Goal: Transaction & Acquisition: Purchase product/service

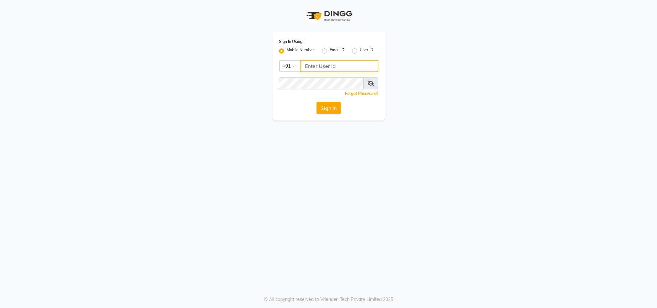
click at [319, 68] on input "Username" at bounding box center [340, 66] width 78 height 12
type input "8130105300"
click at [317, 102] on button "Sign In" at bounding box center [329, 108] width 24 height 12
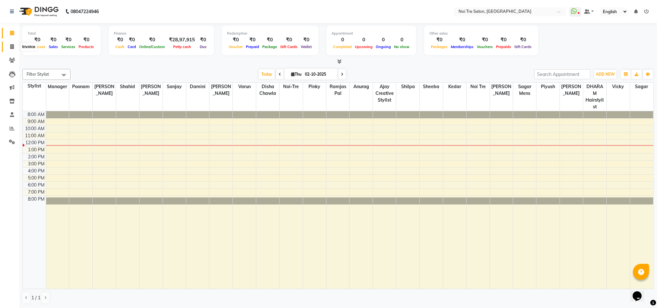
click at [14, 45] on span at bounding box center [11, 46] width 11 height 7
select select "4307"
select select "service"
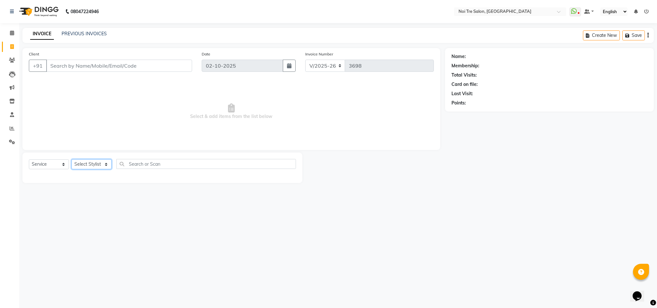
click at [104, 164] on select "Select Stylist Ajay Creative Stylist Anurag [PERSON_NAME] [PERSON_NAME] [PERSON…" at bounding box center [92, 164] width 40 height 10
select select "23276"
click at [72, 160] on select "Select Stylist Ajay Creative Stylist Anurag [PERSON_NAME] [PERSON_NAME] [PERSON…" at bounding box center [92, 164] width 40 height 10
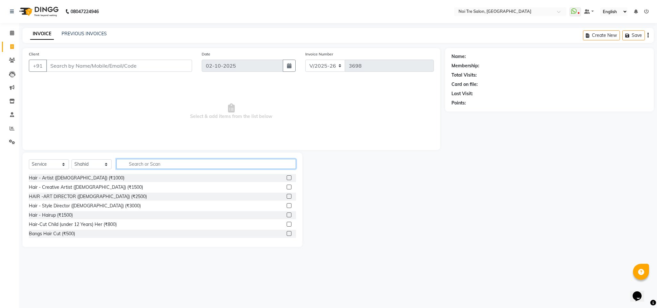
click at [140, 164] on input "text" at bounding box center [206, 164] width 180 height 10
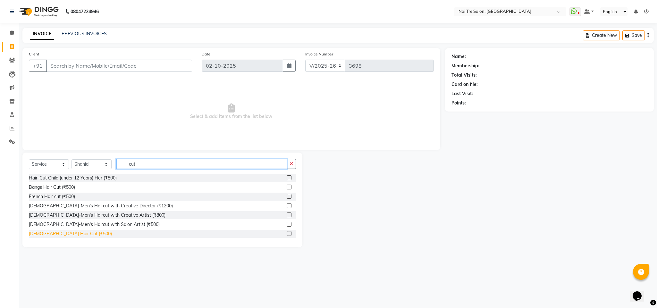
type input "cut"
click at [50, 234] on div "[DEMOGRAPHIC_DATA] Hair Cut (₹500)" at bounding box center [70, 234] width 83 height 7
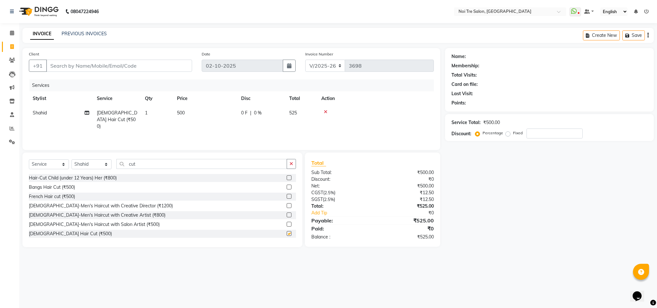
checkbox input "false"
click at [134, 164] on input "cut" at bounding box center [201, 164] width 171 height 10
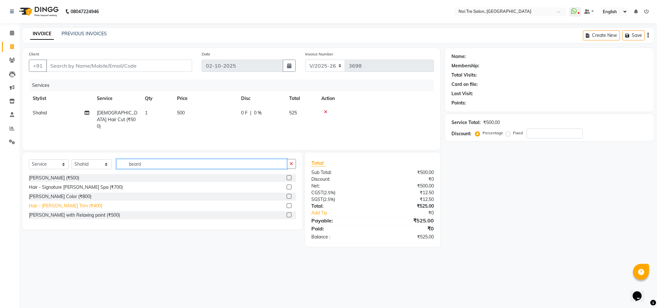
type input "beard"
click at [65, 204] on div "Hair - [PERSON_NAME] Trim (₹400)" at bounding box center [65, 206] width 73 height 7
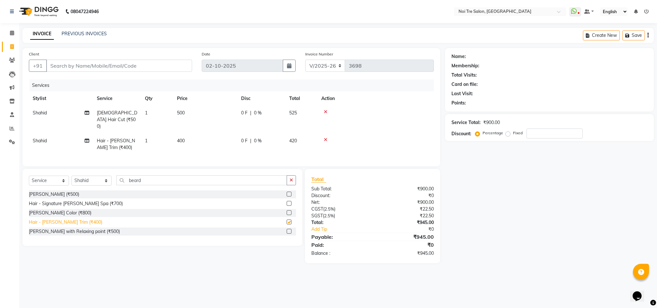
checkbox input "false"
click at [79, 66] on input "Client" at bounding box center [119, 66] width 146 height 12
click at [71, 64] on input "Client" at bounding box center [119, 66] width 146 height 12
type input "9"
type input "0"
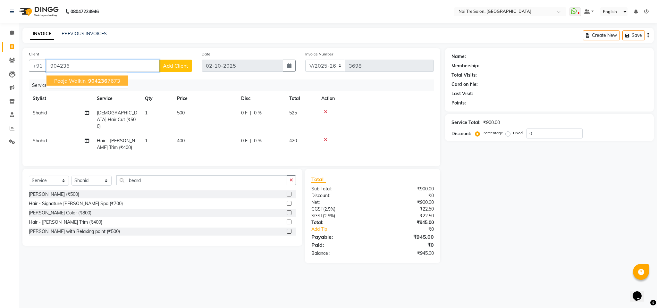
click at [89, 86] on button "pooja walkin 904236 7673" at bounding box center [87, 81] width 81 height 10
type input "9042367673"
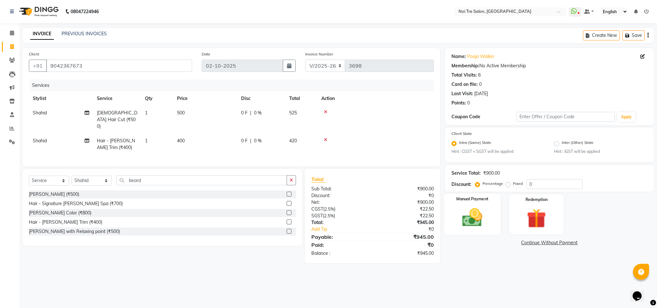
click at [464, 224] on img at bounding box center [472, 217] width 33 height 23
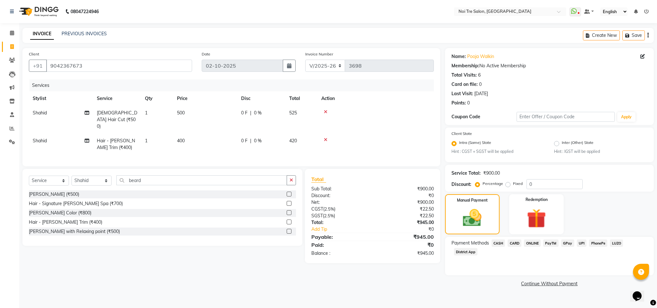
click at [499, 243] on span "CASH" at bounding box center [499, 243] width 14 height 7
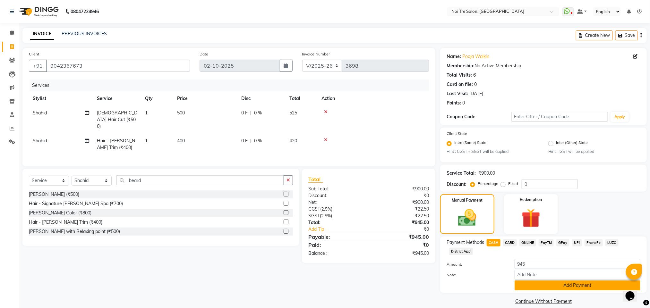
click at [550, 285] on button "Add Payment" at bounding box center [577, 286] width 126 height 10
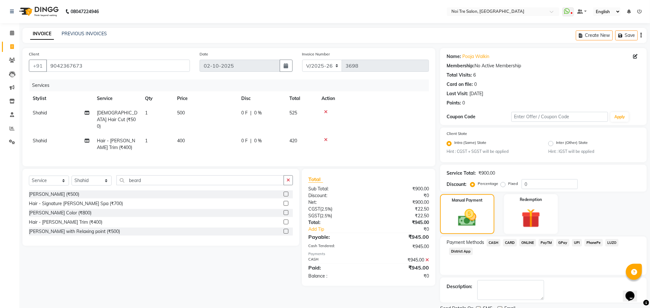
scroll to position [26, 0]
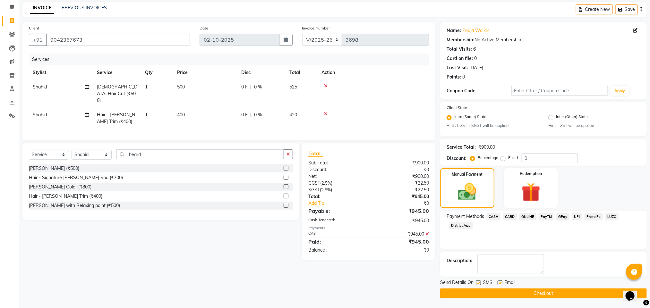
click at [483, 289] on button "Checkout" at bounding box center [543, 294] width 207 height 10
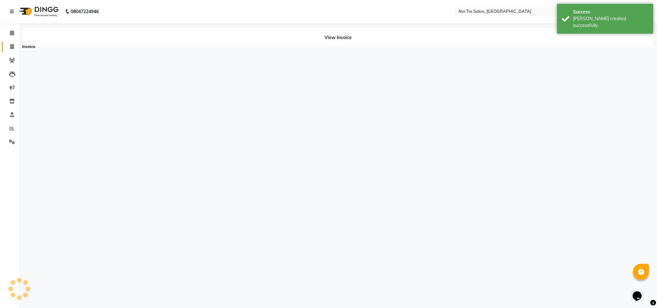
click at [9, 47] on span at bounding box center [11, 46] width 11 height 7
select select "service"
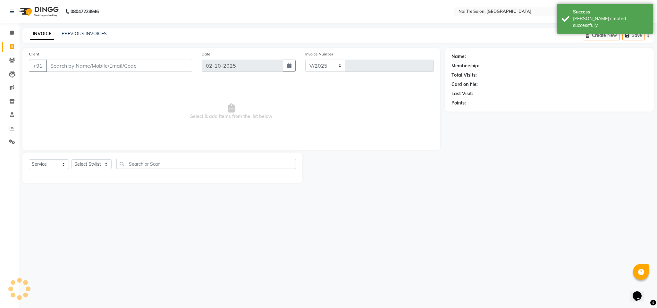
select select "4307"
type input "3699"
click at [81, 68] on input "Client" at bounding box center [119, 66] width 146 height 12
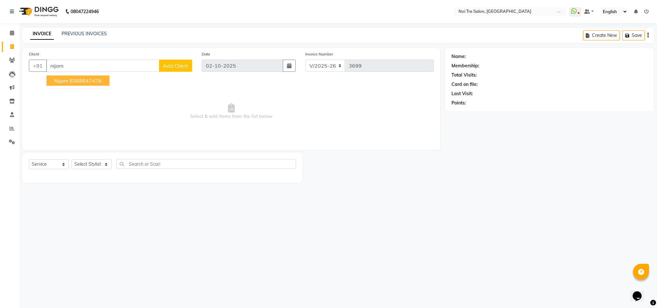
click at [89, 78] on ngb-highlight "8368547476" at bounding box center [86, 81] width 32 height 6
type input "8368547476"
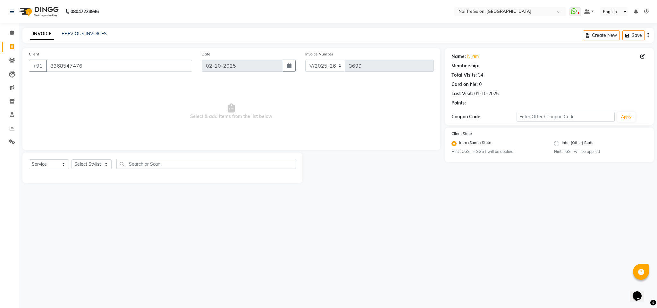
select select "1: Object"
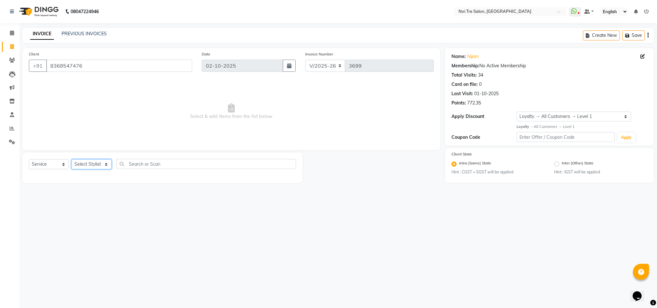
click at [96, 166] on select "Select Stylist Ajay Creative Stylist Anurag [PERSON_NAME] [PERSON_NAME] [PERSON…" at bounding box center [92, 164] width 40 height 10
select select "23276"
click at [72, 160] on select "Select Stylist Ajay Creative Stylist Anurag [PERSON_NAME] [PERSON_NAME] [PERSON…" at bounding box center [92, 164] width 40 height 10
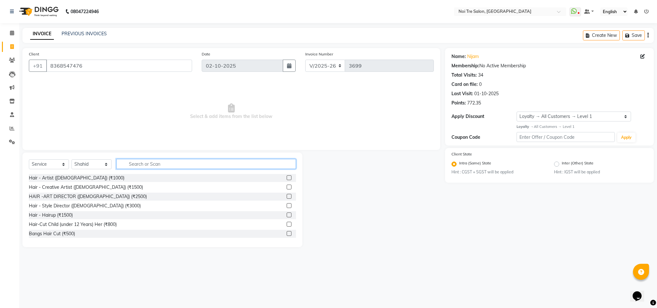
click at [147, 164] on input "text" at bounding box center [206, 164] width 180 height 10
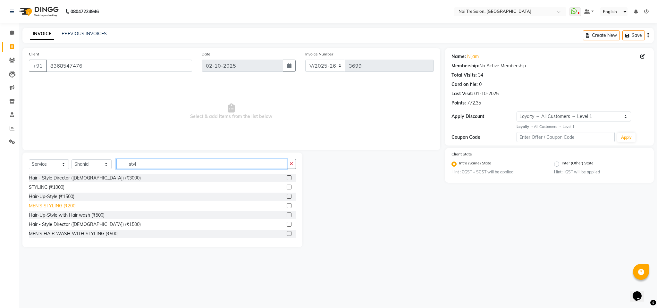
type input "styl"
click at [69, 207] on div "MEN'S STYLING (₹200)" at bounding box center [53, 206] width 48 height 7
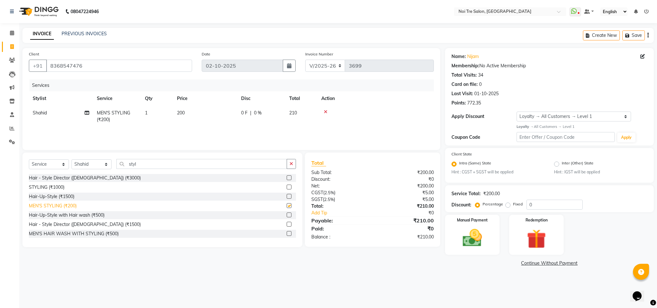
checkbox input "false"
click at [551, 234] on img at bounding box center [536, 239] width 33 height 25
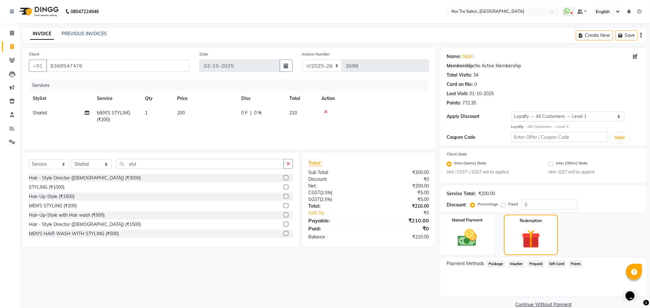
click at [575, 262] on span "Points" at bounding box center [576, 263] width 14 height 7
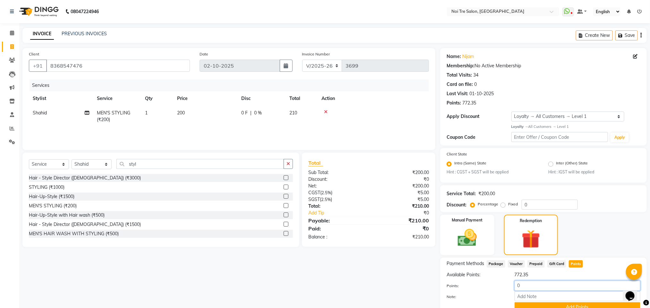
drag, startPoint x: 529, startPoint y: 284, endPoint x: 500, endPoint y: 282, distance: 28.3
click at [500, 282] on div "Points: 0" at bounding box center [543, 286] width 203 height 11
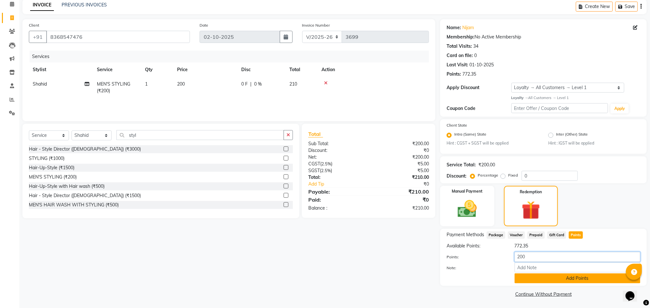
type input "200"
click at [563, 278] on button "Add Points" at bounding box center [577, 279] width 126 height 10
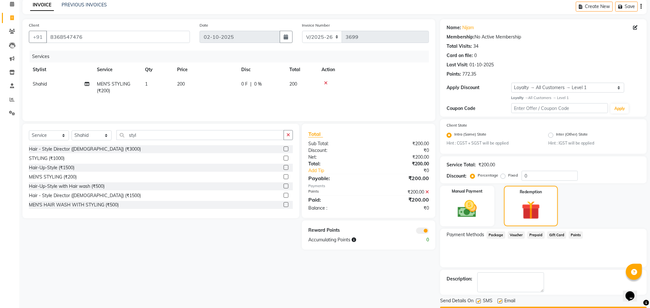
scroll to position [47, 0]
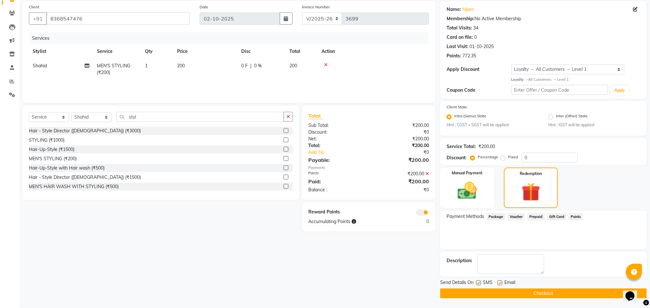
click at [532, 296] on button "Checkout" at bounding box center [543, 294] width 207 height 10
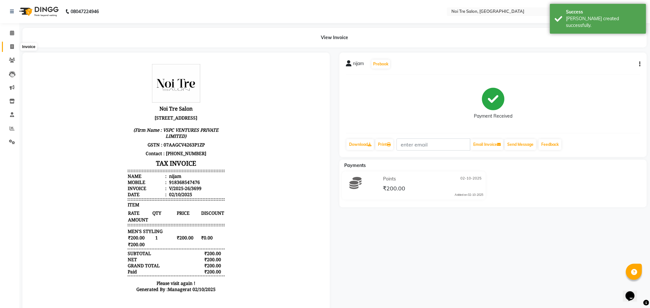
click at [10, 48] on span at bounding box center [11, 46] width 11 height 7
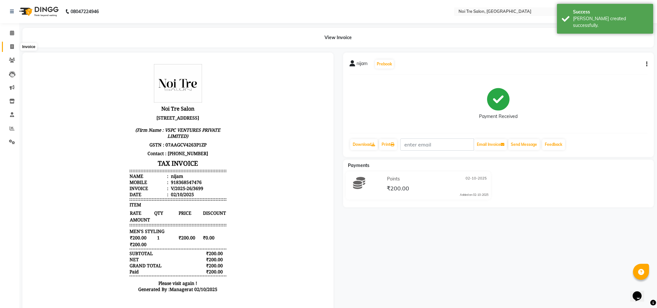
select select "4307"
select select "service"
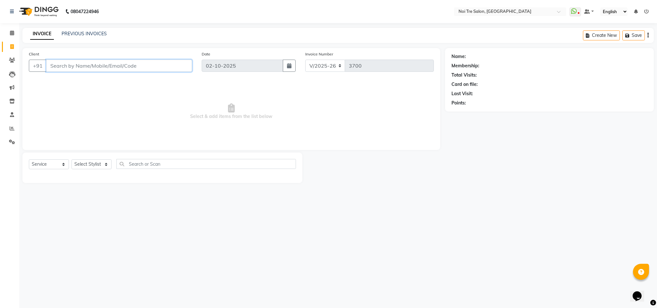
click at [108, 62] on input "Client" at bounding box center [119, 66] width 146 height 12
click at [99, 163] on select "Select Stylist Ajay Creative Stylist Anurag [PERSON_NAME] [PERSON_NAME] [PERSON…" at bounding box center [92, 164] width 40 height 10
select select "23274"
click at [72, 160] on select "Select Stylist Ajay Creative Stylist Anurag [PERSON_NAME] [PERSON_NAME] [PERSON…" at bounding box center [92, 164] width 40 height 10
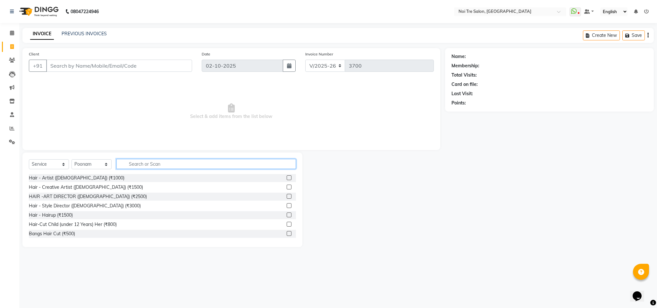
click at [136, 167] on input "text" at bounding box center [206, 164] width 180 height 10
click at [153, 163] on input "text" at bounding box center [206, 164] width 180 height 10
click at [135, 163] on input "text" at bounding box center [206, 164] width 180 height 10
click at [12, 42] on link "Invoice" at bounding box center [9, 47] width 15 height 11
select select "service"
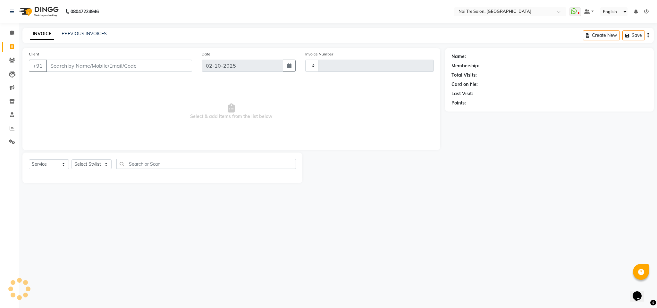
type input "3700"
select select "4307"
click at [9, 46] on span at bounding box center [11, 46] width 11 height 7
select select "4307"
select select "service"
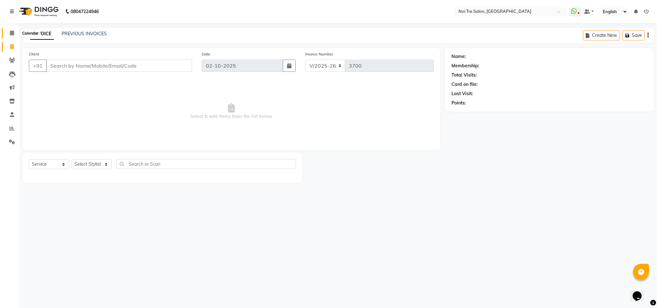
click at [11, 33] on icon at bounding box center [12, 32] width 4 height 5
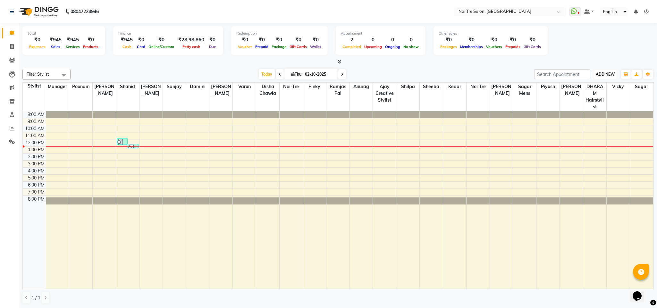
click at [599, 73] on span "ADD NEW" at bounding box center [605, 74] width 19 height 5
click at [587, 89] on button "Add Appointment" at bounding box center [590, 86] width 51 height 8
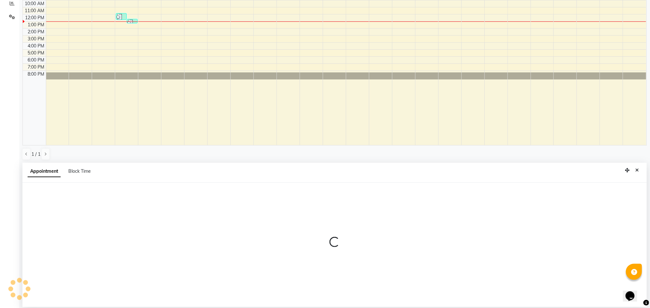
scroll to position [126, 0]
select select "540"
select select "tentative"
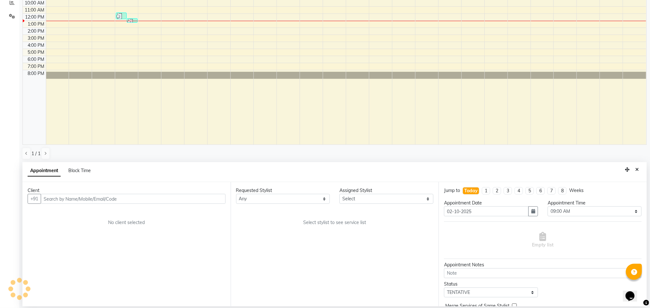
click at [116, 199] on input "text" at bounding box center [133, 199] width 185 height 10
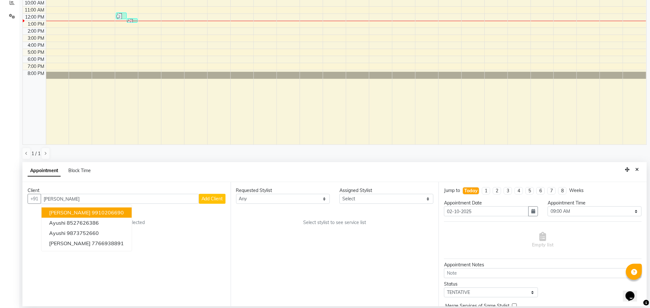
click at [93, 214] on ngb-highlight "9910206690" at bounding box center [108, 213] width 32 height 6
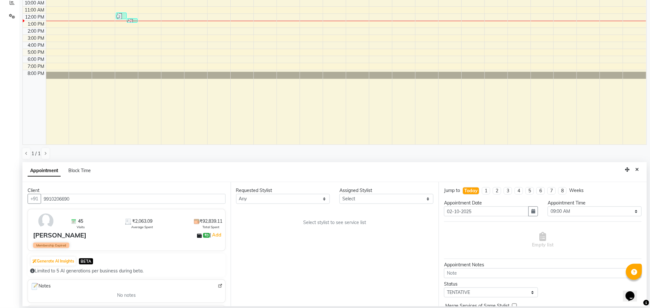
type input "9910206690"
click at [275, 197] on select "Any Ajay Creative Stylist Anurag [PERSON_NAME] [PERSON_NAME] [PERSON_NAME] hair…" at bounding box center [283, 199] width 94 height 10
select select "23274"
click at [236, 194] on select "Any Ajay Creative Stylist Anurag [PERSON_NAME] [PERSON_NAME] [PERSON_NAME] hair…" at bounding box center [283, 199] width 94 height 10
select select "23274"
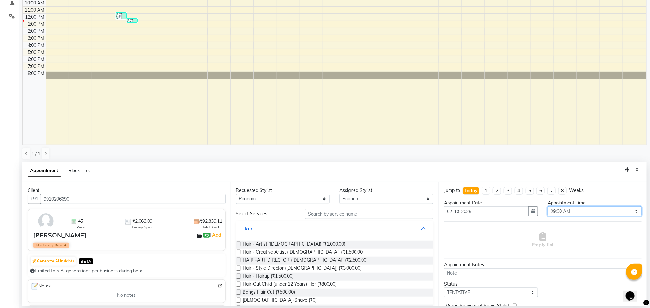
click at [566, 209] on select "Select 09:00 AM 09:15 AM 09:30 AM 09:45 AM 10:00 AM 10:15 AM 10:30 AM 10:45 AM …" at bounding box center [595, 212] width 94 height 10
select select "660"
click at [548, 207] on select "Select 09:00 AM 09:15 AM 09:30 AM 09:45 AM 10:00 AM 10:15 AM 10:30 AM 10:45 AM …" at bounding box center [595, 212] width 94 height 10
click at [327, 217] on input "text" at bounding box center [369, 214] width 128 height 10
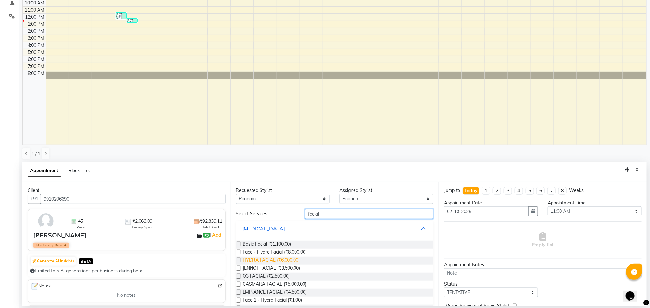
type input "facial"
click at [291, 259] on span "HYDRA FACIAL (₹6,000.00)" at bounding box center [271, 261] width 57 height 8
checkbox input "false"
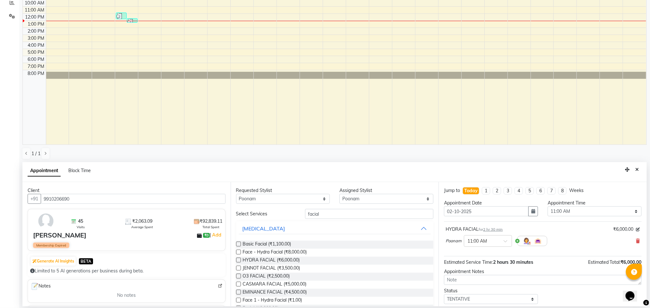
scroll to position [39, 0]
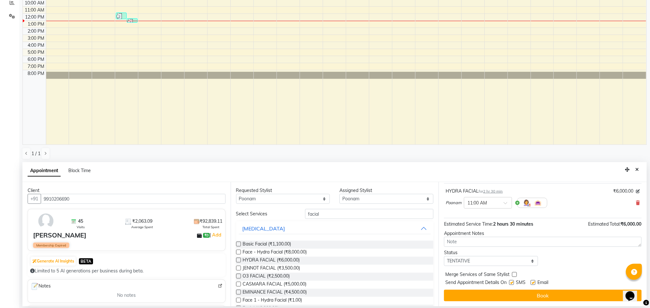
drag, startPoint x: 642, startPoint y: 219, endPoint x: 14, endPoint y: 6, distance: 662.8
click at [513, 281] on label at bounding box center [511, 282] width 5 height 5
click at [513, 281] on input "checkbox" at bounding box center [511, 283] width 4 height 4
checkbox input "false"
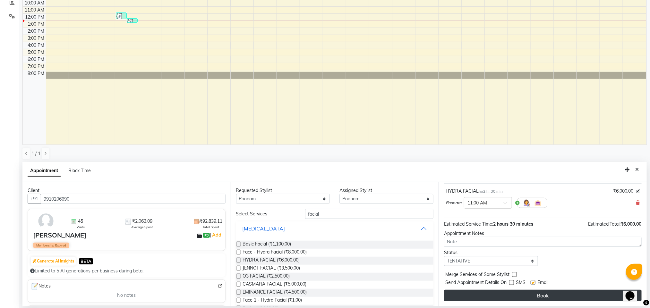
click at [547, 297] on button "Book" at bounding box center [543, 296] width 198 height 12
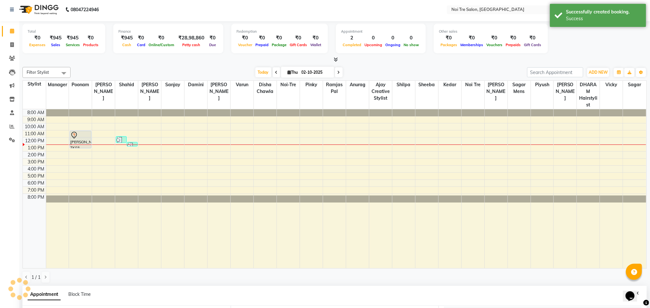
scroll to position [0, 0]
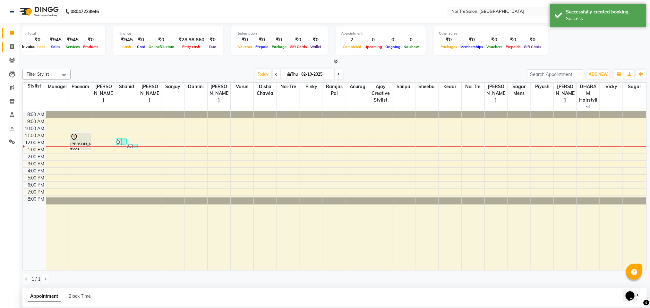
click at [13, 49] on span at bounding box center [11, 46] width 11 height 7
select select "service"
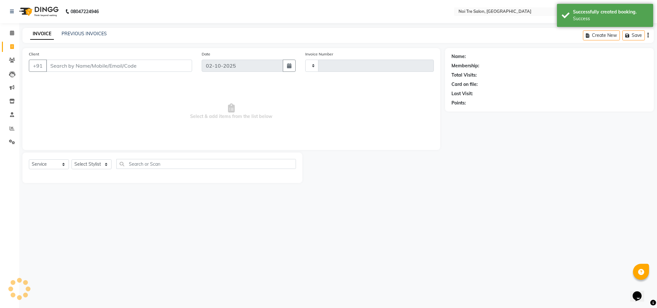
type input "3700"
select select "4307"
click at [104, 167] on select "Select Stylist Ajay Creative Stylist Anurag [PERSON_NAME] [PERSON_NAME] [PERSON…" at bounding box center [92, 164] width 40 height 10
select select "24877"
click at [72, 160] on select "Select Stylist Ajay Creative Stylist Anurag [PERSON_NAME] [PERSON_NAME] [PERSON…" at bounding box center [92, 164] width 40 height 10
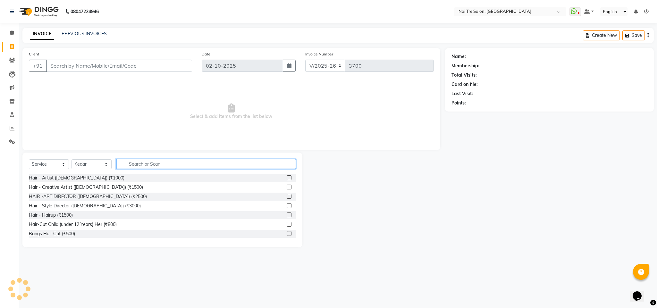
click at [141, 166] on input "text" at bounding box center [206, 164] width 180 height 10
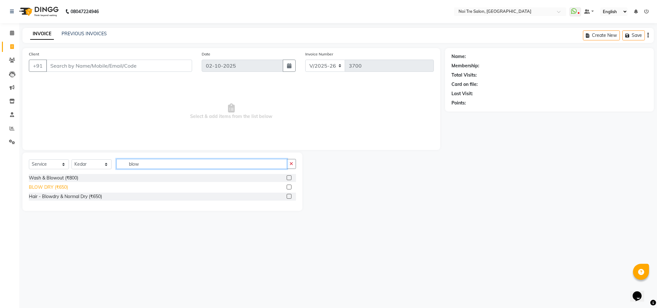
type input "blow"
click at [51, 186] on div "BLOW DRY (₹650)" at bounding box center [48, 187] width 39 height 7
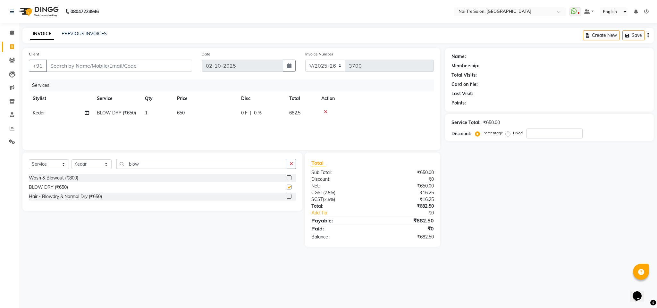
checkbox input "false"
click at [99, 66] on input "Client" at bounding box center [119, 66] width 146 height 12
type input "n"
type input "0"
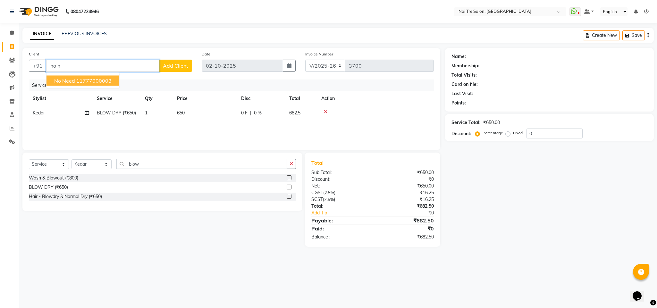
click at [98, 82] on ngb-highlight "11777000003" at bounding box center [93, 81] width 35 height 6
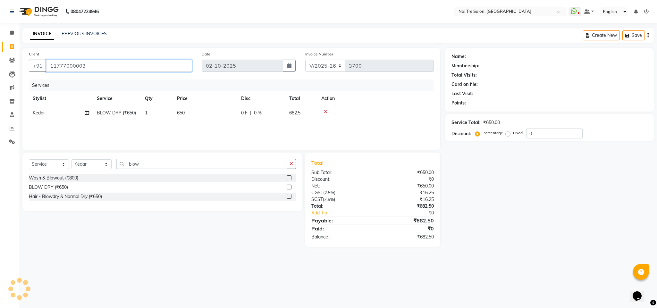
type input "11777000003"
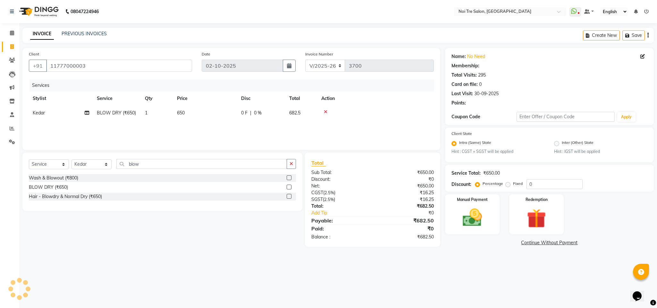
select select "1: Object"
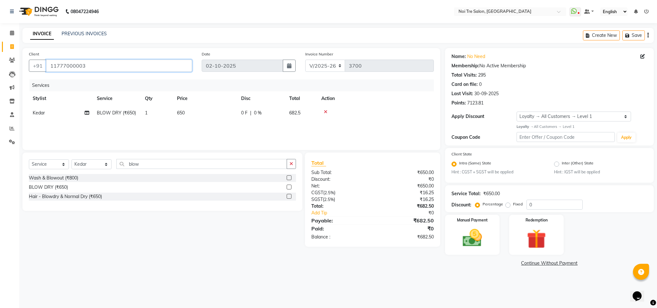
click at [67, 64] on input "11777000003" at bounding box center [119, 66] width 146 height 12
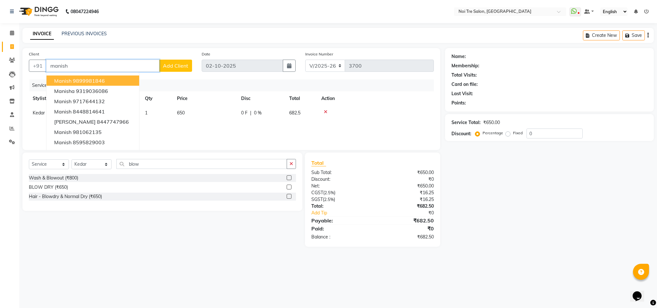
click at [67, 64] on input "manish" at bounding box center [102, 66] width 113 height 12
click at [73, 83] on ngb-highlight "9899981846" at bounding box center [89, 81] width 32 height 6
type input "9899981846"
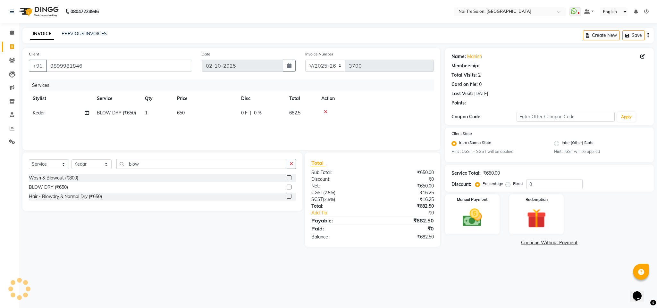
select select "1: Object"
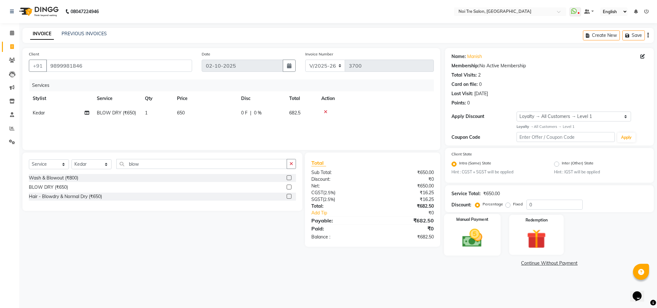
click at [476, 237] on img at bounding box center [472, 238] width 33 height 23
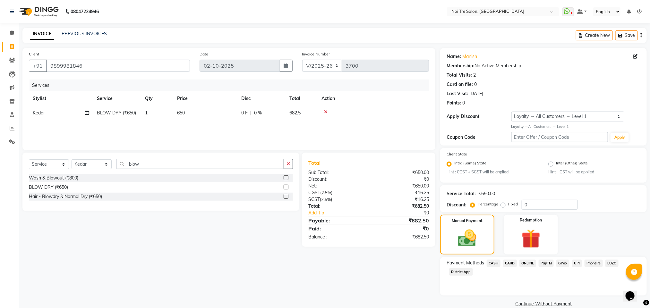
click at [515, 263] on span "CARD" at bounding box center [510, 263] width 14 height 7
click at [528, 262] on span "ONLINE" at bounding box center [527, 263] width 17 height 7
click at [181, 110] on td "650" at bounding box center [205, 113] width 64 height 14
select select "24877"
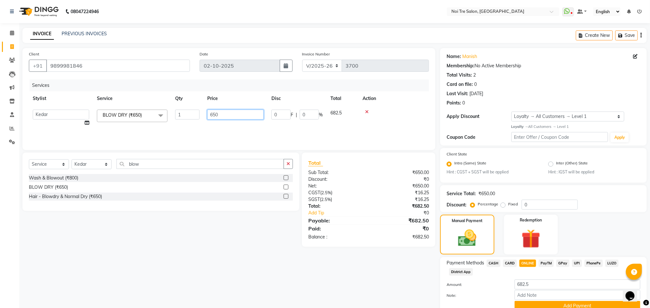
click at [216, 115] on input "650" at bounding box center [235, 115] width 56 height 10
type input "710"
click at [225, 130] on div "Services Stylist Service Qty Price Disc Total Action Ajay Creative Stylist Anur…" at bounding box center [229, 112] width 400 height 64
click at [178, 111] on span "710" at bounding box center [181, 113] width 8 height 6
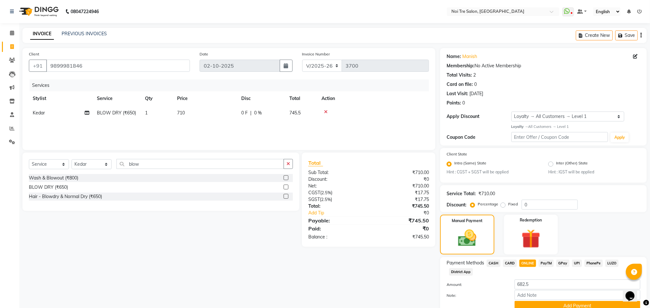
select select "24877"
click at [216, 115] on input "710" at bounding box center [235, 115] width 56 height 10
type input "720"
click at [223, 123] on div "Services Stylist Service Qty Price Disc Total Action Ajay Creative Stylist Anur…" at bounding box center [229, 112] width 400 height 64
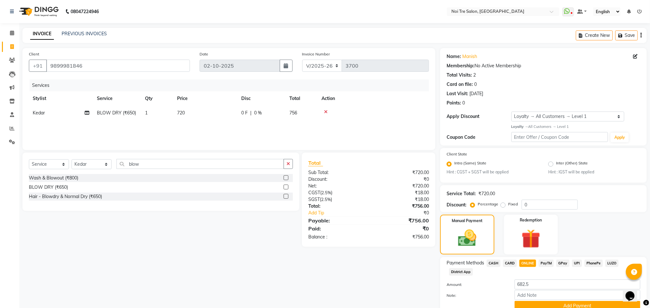
click at [173, 109] on td "720" at bounding box center [205, 113] width 64 height 14
select select "24877"
click at [215, 113] on input "720" at bounding box center [235, 115] width 56 height 10
type input "730"
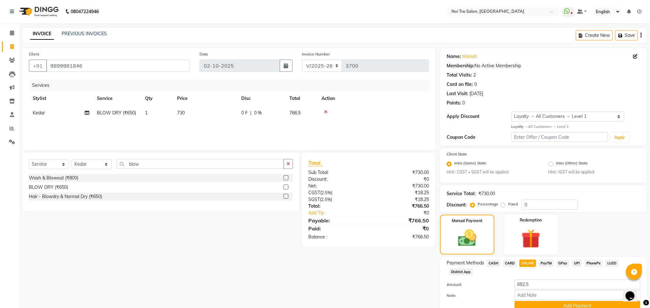
click at [225, 131] on div "Services Stylist Service Qty Price Disc Total Action Kedar BLOW DRY (₹650) 1 73…" at bounding box center [229, 112] width 400 height 64
click at [511, 264] on span "CARD" at bounding box center [510, 263] width 14 height 7
type input "766.5"
click at [528, 263] on span "ONLINE" at bounding box center [527, 263] width 17 height 7
click at [556, 304] on button "Add Payment" at bounding box center [577, 306] width 126 height 10
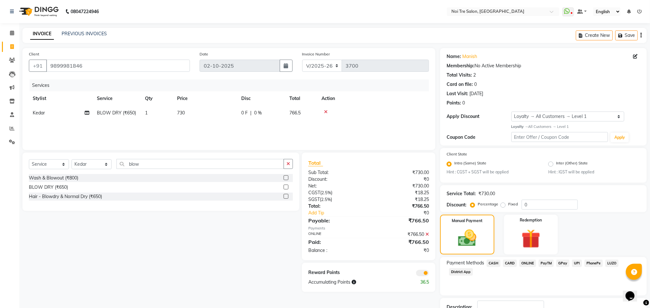
scroll to position [47, 0]
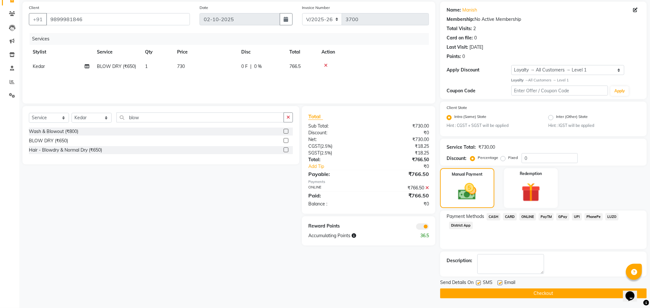
click at [427, 226] on span at bounding box center [422, 227] width 13 height 6
click at [429, 228] on input "checkbox" at bounding box center [429, 228] width 0 height 0
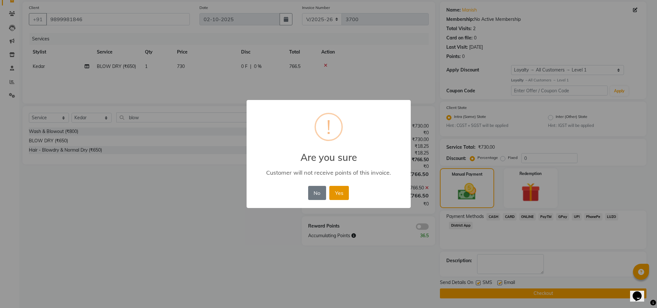
click at [331, 193] on button "Yes" at bounding box center [339, 193] width 20 height 14
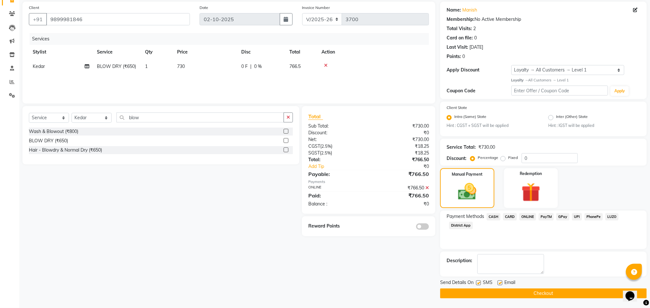
click at [477, 285] on label at bounding box center [478, 283] width 5 height 5
click at [477, 285] on input "checkbox" at bounding box center [478, 283] width 4 height 4
checkbox input "false"
click at [545, 294] on button "Checkout" at bounding box center [543, 294] width 207 height 10
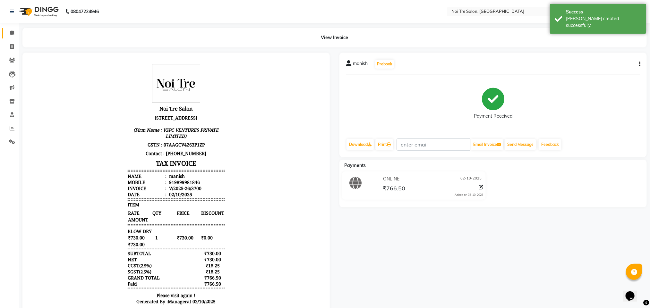
click at [8, 28] on link "Calendar" at bounding box center [9, 33] width 15 height 11
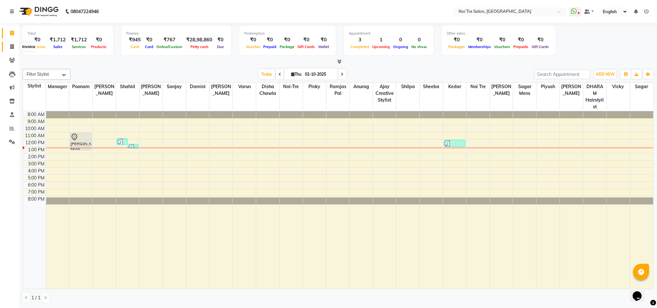
click at [13, 49] on span at bounding box center [11, 46] width 11 height 7
select select "service"
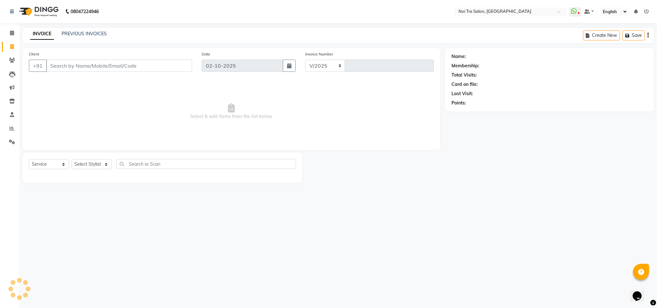
select select "4307"
type input "3701"
click at [81, 71] on input "Client" at bounding box center [119, 66] width 146 height 12
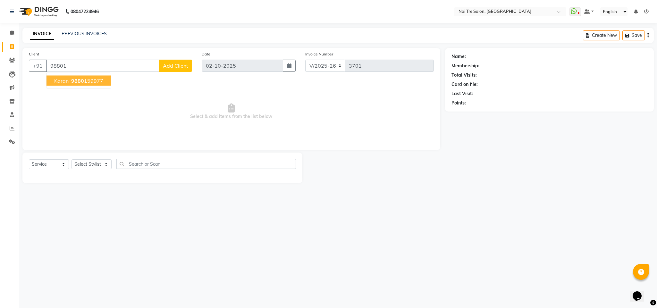
click at [101, 80] on ngb-highlight "98801 59977" at bounding box center [86, 81] width 33 height 6
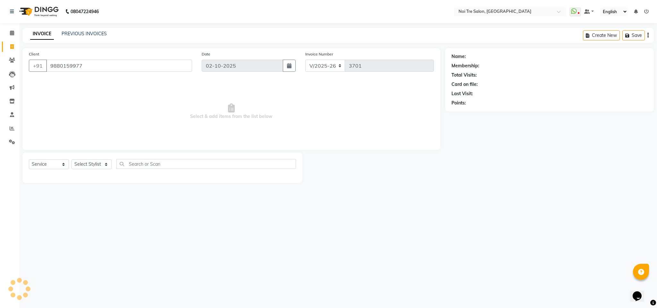
type input "9880159977"
select select "1: Object"
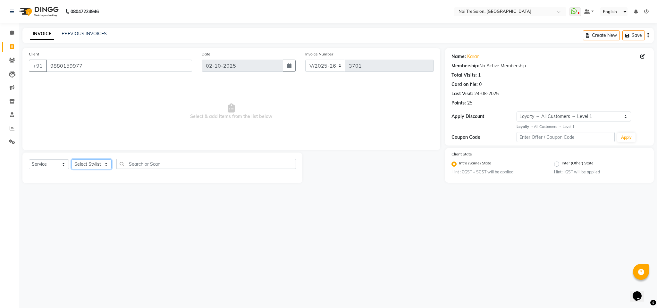
click at [89, 163] on select "Select Stylist Ajay Creative Stylist Anurag [PERSON_NAME] [PERSON_NAME] [PERSON…" at bounding box center [92, 164] width 40 height 10
select select "23277"
click at [72, 160] on select "Select Stylist Ajay Creative Stylist Anurag [PERSON_NAME] [PERSON_NAME] [PERSON…" at bounding box center [92, 164] width 40 height 10
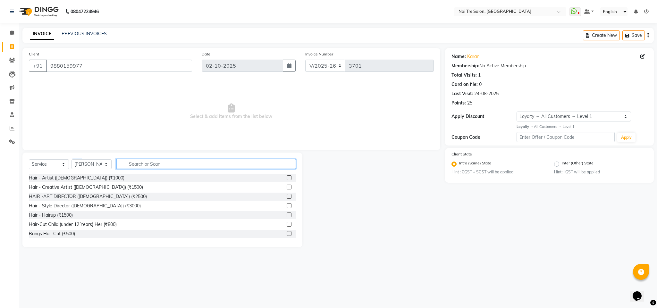
click at [143, 168] on input "text" at bounding box center [206, 164] width 180 height 10
click at [139, 166] on input "text" at bounding box center [206, 164] width 180 height 10
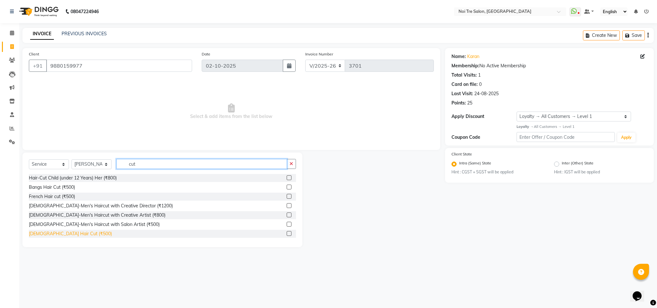
type input "cut"
click at [57, 235] on div "[DEMOGRAPHIC_DATA] Hair Cut (₹500)" at bounding box center [70, 234] width 83 height 7
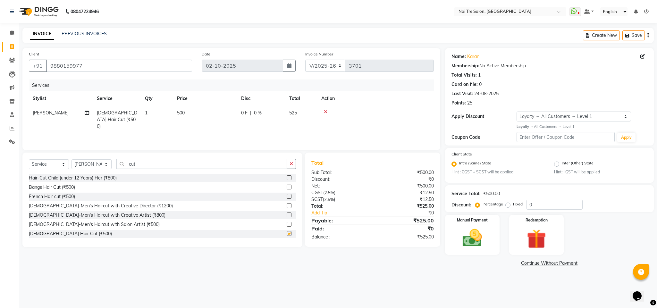
checkbox input "false"
click at [128, 165] on input "cut" at bounding box center [201, 164] width 171 height 10
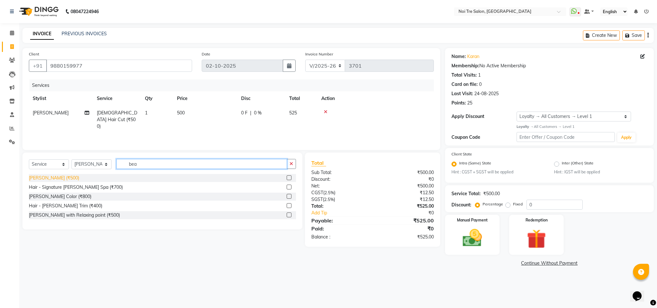
type input "bea"
click at [49, 176] on div "[PERSON_NAME] (₹500)" at bounding box center [54, 178] width 50 height 7
checkbox input "false"
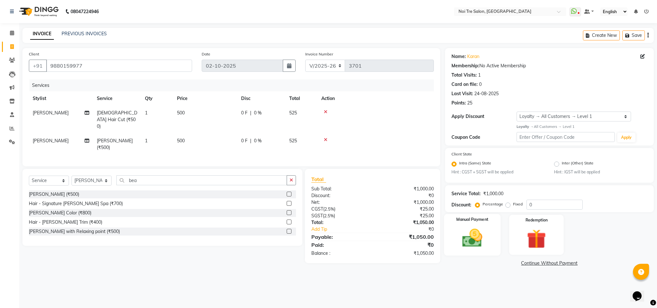
click at [466, 247] on img at bounding box center [472, 238] width 33 height 23
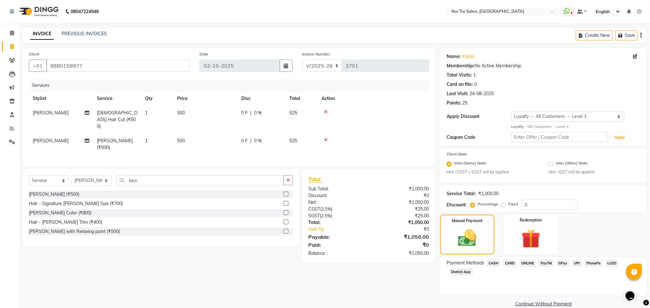
click at [524, 264] on span "ONLINE" at bounding box center [527, 263] width 17 height 7
click at [568, 307] on button "Add Payment" at bounding box center [577, 306] width 126 height 10
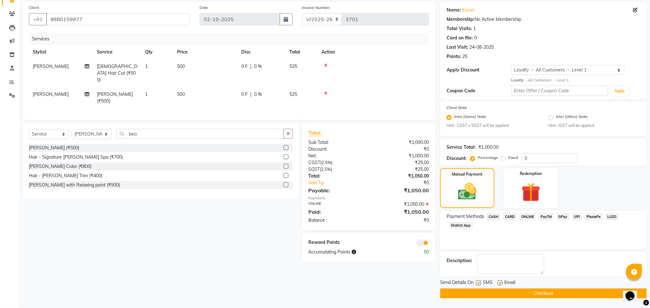
click at [487, 292] on button "Checkout" at bounding box center [543, 294] width 207 height 10
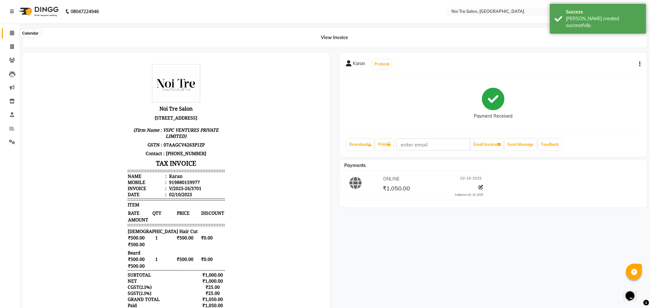
click at [12, 32] on icon at bounding box center [12, 32] width 4 height 5
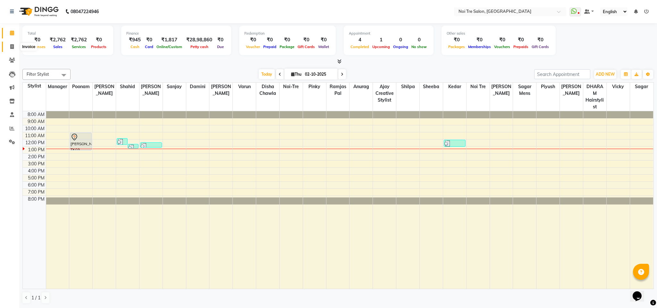
click at [12, 46] on icon at bounding box center [12, 46] width 4 height 5
select select "service"
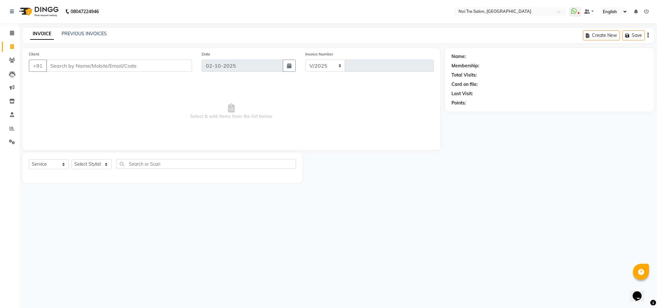
select select "4307"
type input "3702"
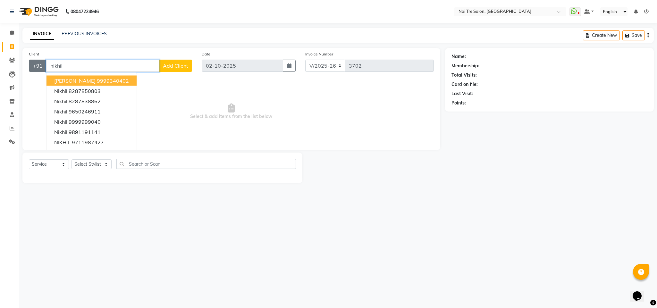
drag, startPoint x: 77, startPoint y: 66, endPoint x: 32, endPoint y: 64, distance: 45.6
click at [32, 64] on div "+91 [PERSON_NAME] 9999340402 Nikhil 8287850803 Nikhil 8287838862 Nikhil 9650246…" at bounding box center [110, 66] width 163 height 12
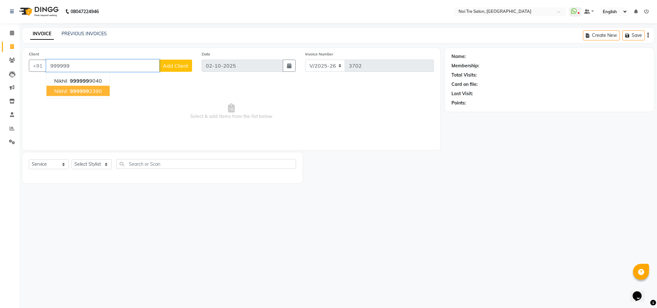
click at [79, 91] on span "999999" at bounding box center [79, 91] width 19 height 6
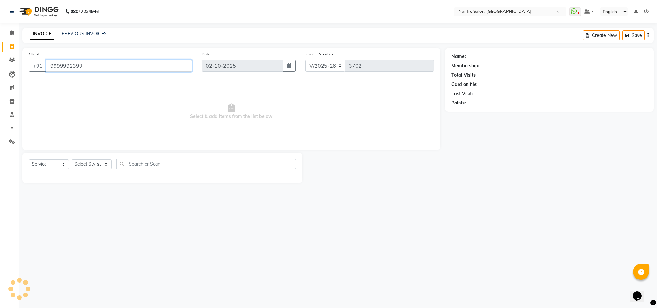
type input "9999992390"
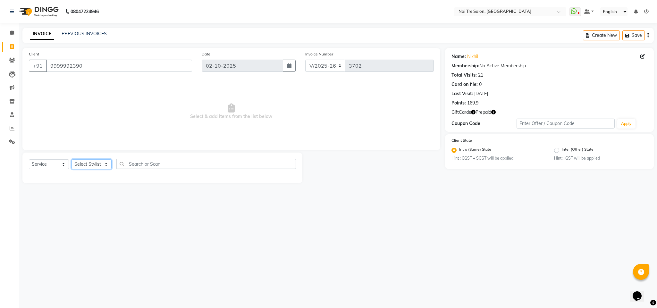
click at [91, 165] on select "Select Stylist Ajay Creative Stylist Anurag [PERSON_NAME] [PERSON_NAME] [PERSON…" at bounding box center [92, 164] width 40 height 10
select select "23276"
click at [72, 160] on select "Select Stylist Ajay Creative Stylist Anurag [PERSON_NAME] [PERSON_NAME] [PERSON…" at bounding box center [92, 164] width 40 height 10
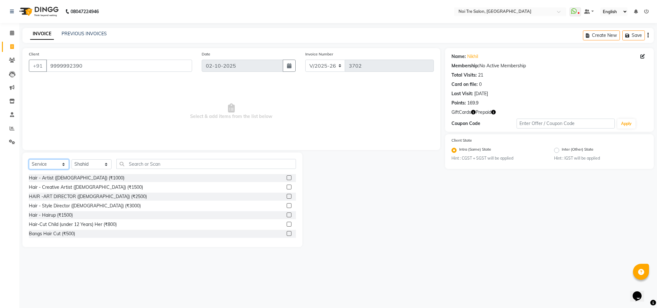
click at [58, 162] on select "Select Service Product Membership Package Voucher Prepaid Gift Card" at bounding box center [49, 164] width 40 height 10
select select "P"
click at [29, 160] on select "Select Service Product Membership Package Voucher Prepaid Gift Card" at bounding box center [49, 164] width 40 height 10
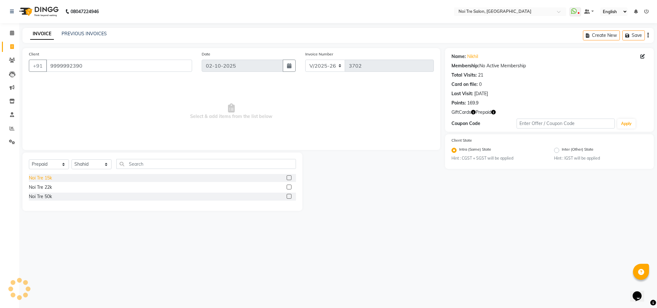
click at [40, 175] on div "Noi Tre 15k" at bounding box center [40, 178] width 23 height 7
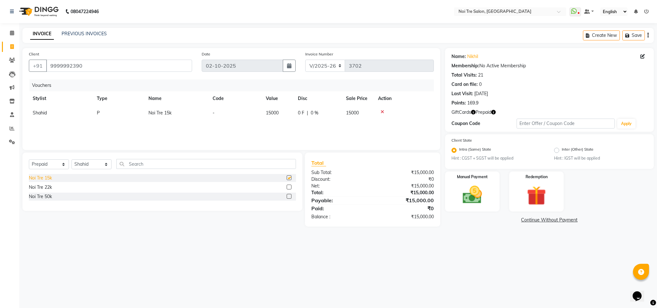
checkbox input "false"
click at [53, 171] on div "Select Service Product Membership Package Voucher Prepaid Gift Card Select Styl…" at bounding box center [162, 166] width 267 height 15
click at [51, 166] on select "Select Service Product Membership Package Voucher Prepaid Gift Card" at bounding box center [49, 164] width 40 height 10
select select "G"
click at [29, 160] on select "Select Service Product Membership Package Voucher Prepaid Gift Card" at bounding box center [49, 164] width 40 height 10
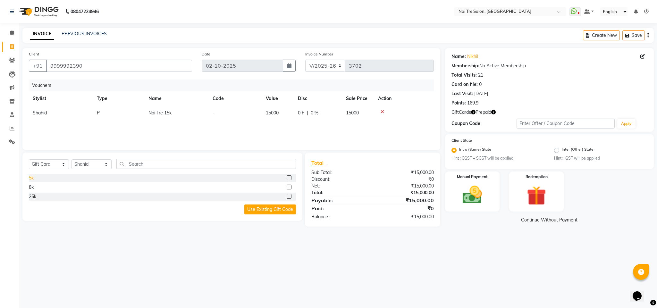
click at [33, 179] on div "5k" at bounding box center [31, 178] width 5 height 7
checkbox input "false"
click at [484, 207] on div "Manual Payment" at bounding box center [472, 192] width 57 height 42
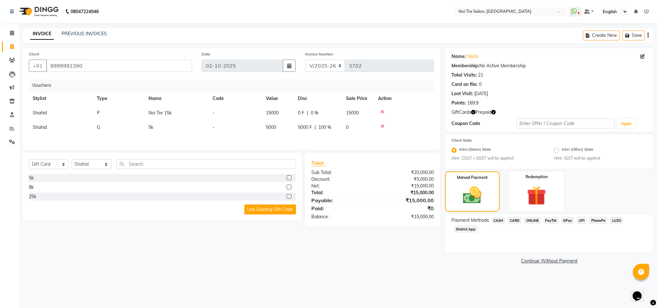
click at [530, 218] on span "ONLINE" at bounding box center [532, 220] width 17 height 7
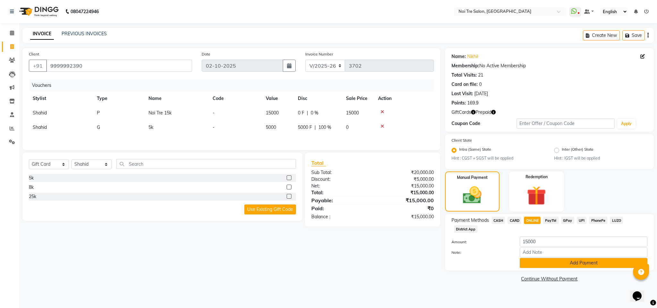
click at [601, 265] on button "Add Payment" at bounding box center [584, 263] width 128 height 10
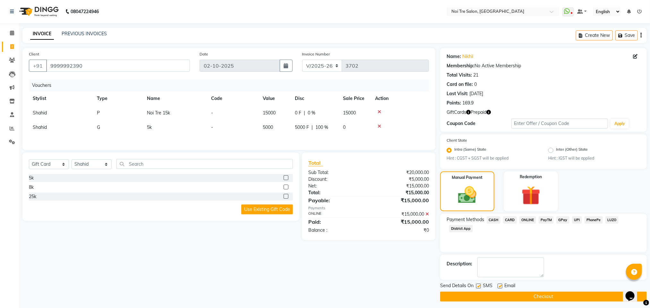
scroll to position [3, 0]
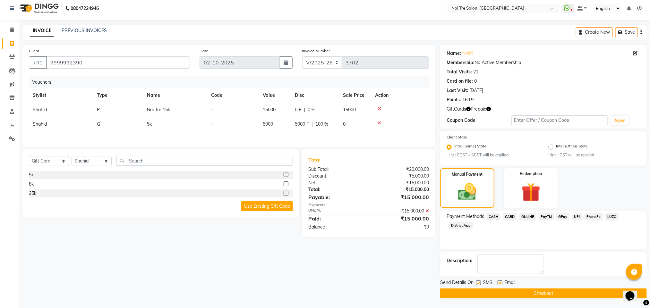
click at [528, 289] on button "Checkout" at bounding box center [543, 294] width 207 height 10
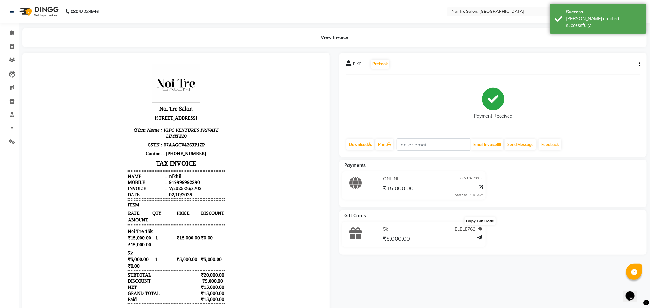
click at [478, 227] on icon at bounding box center [480, 229] width 4 height 4
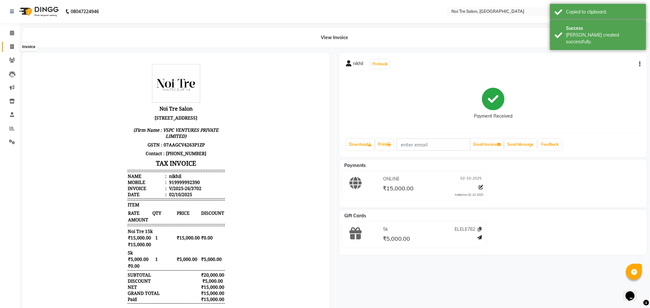
click at [11, 47] on icon at bounding box center [12, 46] width 4 height 5
select select "service"
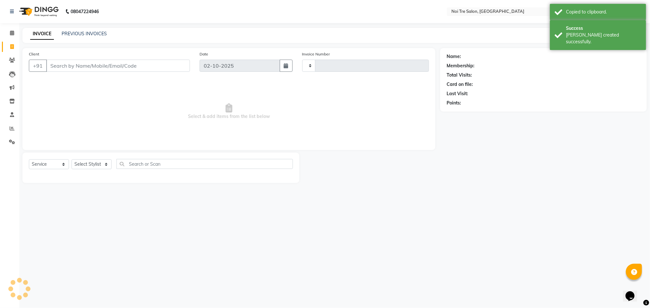
type input "3703"
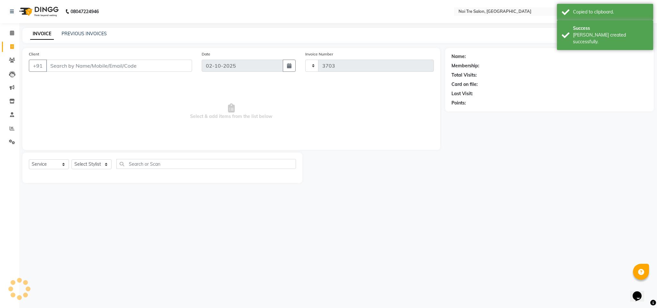
select select "4307"
click at [82, 63] on input "Client" at bounding box center [119, 66] width 146 height 12
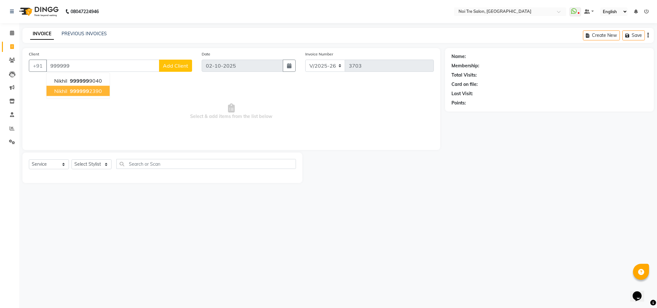
click at [89, 91] on ngb-highlight "999999 2390" at bounding box center [85, 91] width 33 height 6
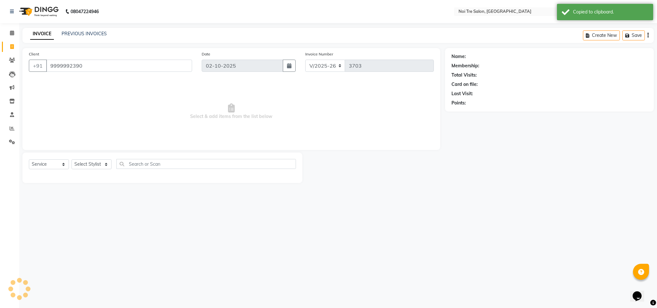
type input "9999992390"
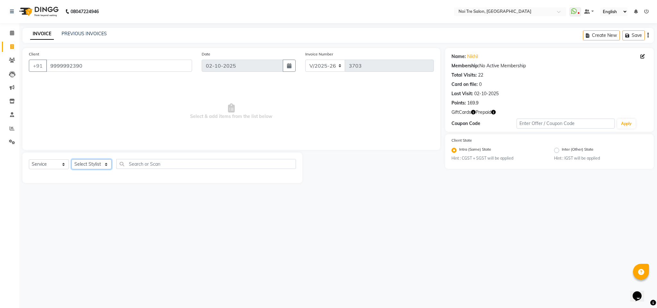
click at [86, 169] on select "Select Stylist Ajay Creative Stylist Anurag [PERSON_NAME] [PERSON_NAME] [PERSON…" at bounding box center [92, 164] width 40 height 10
select select "23276"
click at [72, 160] on select "Select Stylist Ajay Creative Stylist Anurag [PERSON_NAME] [PERSON_NAME] [PERSON…" at bounding box center [92, 164] width 40 height 10
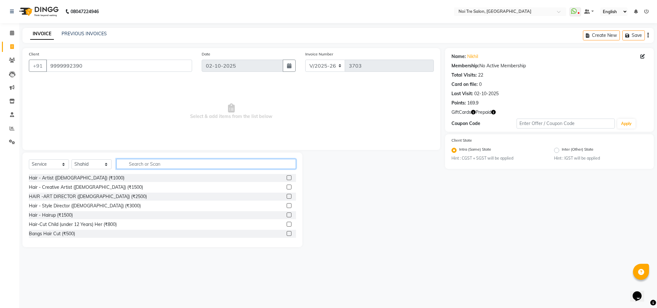
click at [139, 165] on input "text" at bounding box center [206, 164] width 180 height 10
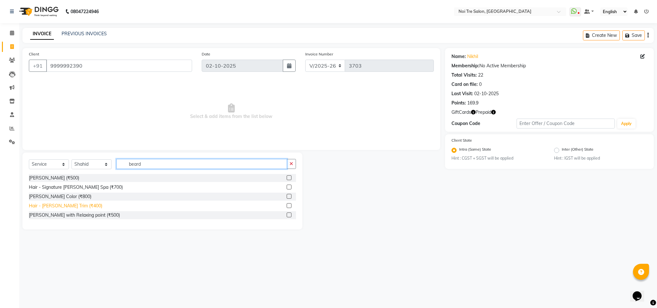
type input "beard"
click at [74, 207] on div "Hair - [PERSON_NAME] Trim (₹400)" at bounding box center [65, 206] width 73 height 7
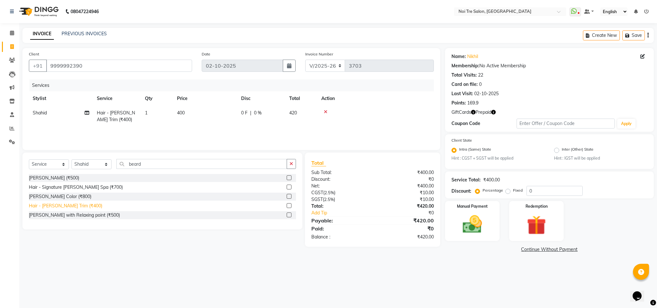
click at [74, 207] on div "Hair - [PERSON_NAME] Trim (₹400)" at bounding box center [65, 206] width 73 height 7
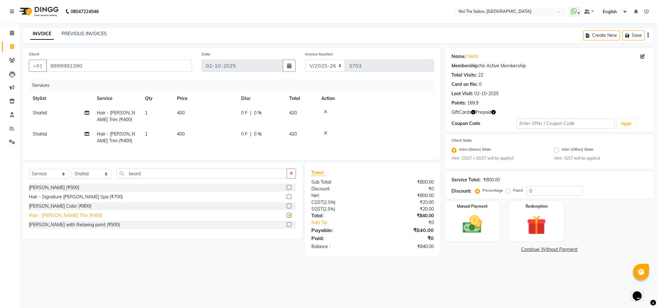
checkbox input "false"
drag, startPoint x: 222, startPoint y: 221, endPoint x: 329, endPoint y: 197, distance: 109.5
click at [304, 195] on div "Select Service Product Membership Package Voucher Prepaid Gift Card Select Styl…" at bounding box center [232, 209] width 428 height 94
click at [558, 224] on div "Redemption" at bounding box center [536, 221] width 57 height 42
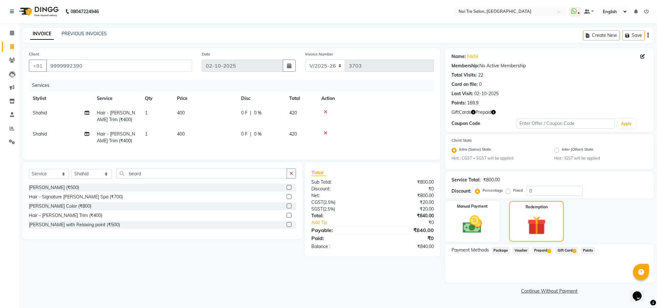
click at [565, 251] on span "Gift Card 1" at bounding box center [567, 250] width 23 height 7
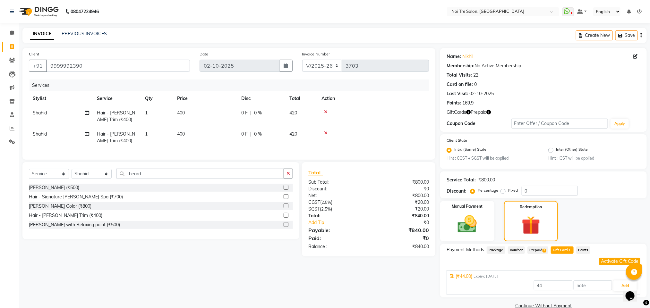
click at [613, 260] on button "Activate Gift Code" at bounding box center [619, 261] width 41 height 7
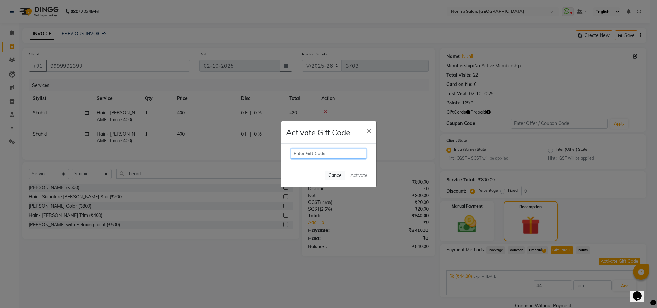
click at [312, 150] on input "text" at bounding box center [329, 154] width 76 height 10
paste input "ELELE762"
type input "ELELE762"
click at [353, 176] on button "Activate" at bounding box center [359, 175] width 22 height 9
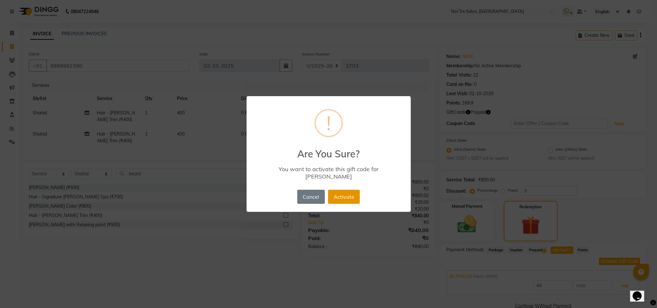
click at [342, 194] on button "Activate" at bounding box center [344, 197] width 32 height 14
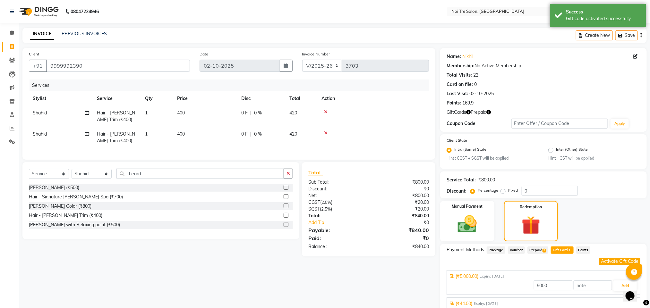
scroll to position [27, 0]
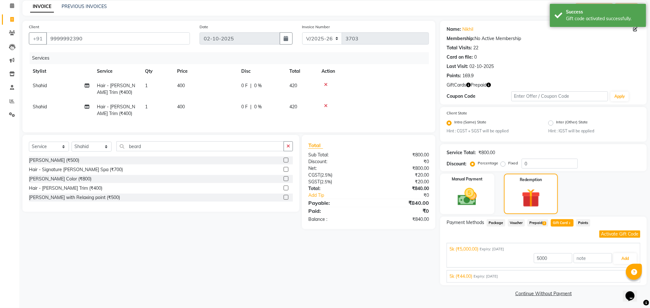
click at [539, 219] on span "Prepaid 2" at bounding box center [537, 222] width 21 height 7
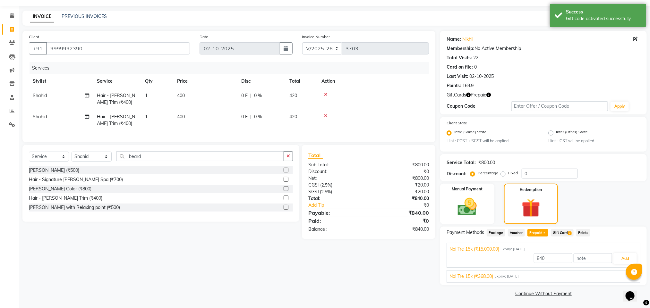
scroll to position [17, 0]
click at [486, 278] on span "Noi Tre 15k (₹368.00)" at bounding box center [471, 276] width 44 height 7
click at [623, 270] on button "Add" at bounding box center [624, 273] width 23 height 11
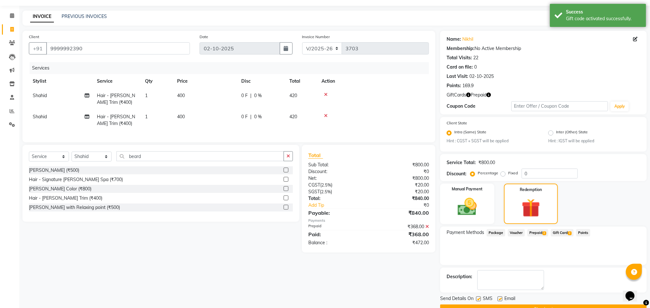
scroll to position [33, 0]
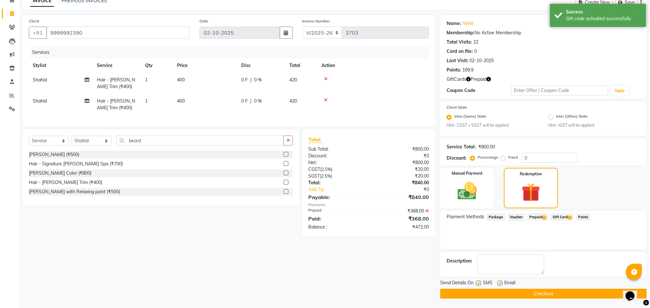
click at [536, 216] on span "Prepaid 2" at bounding box center [537, 217] width 21 height 7
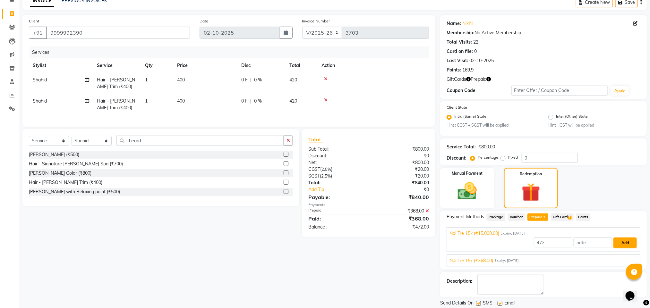
click at [625, 242] on button "Add" at bounding box center [624, 243] width 23 height 11
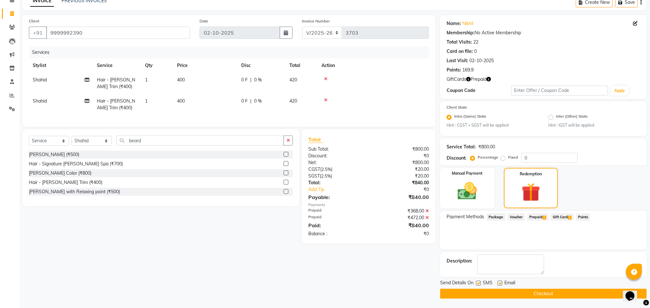
click at [521, 289] on button "Checkout" at bounding box center [543, 294] width 207 height 10
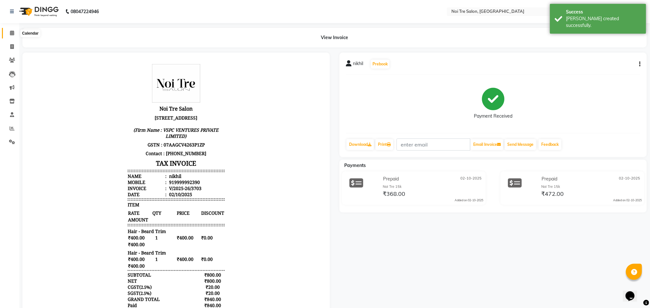
click at [13, 31] on icon at bounding box center [12, 32] width 4 height 5
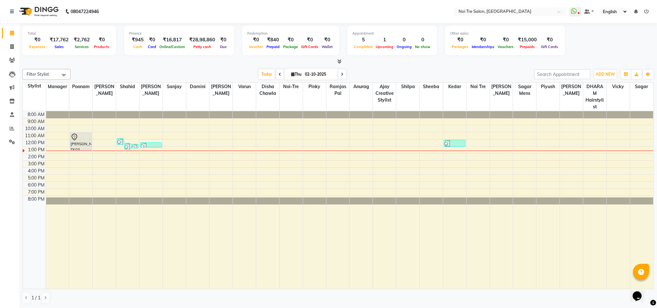
click at [375, 71] on div "Today Thu 02-10-2025" at bounding box center [302, 75] width 457 height 10
click at [11, 45] on icon at bounding box center [12, 46] width 4 height 5
select select "4307"
select select "service"
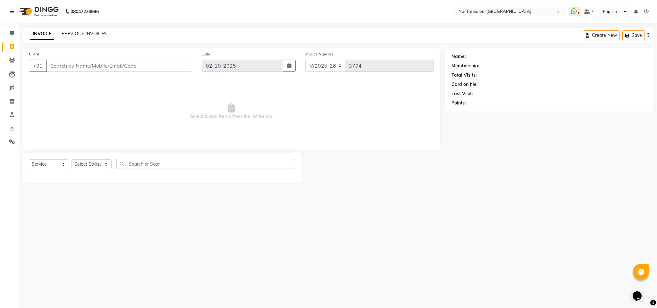
click at [80, 68] on input "Client" at bounding box center [119, 66] width 146 height 12
click at [596, 34] on button "Create New" at bounding box center [601, 35] width 37 height 10
select select "service"
type input "3704"
select select "4307"
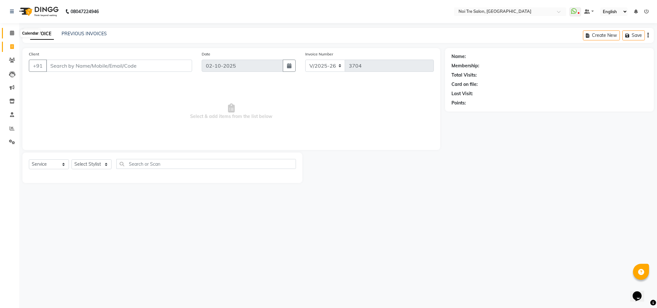
click at [12, 37] on span at bounding box center [11, 33] width 11 height 7
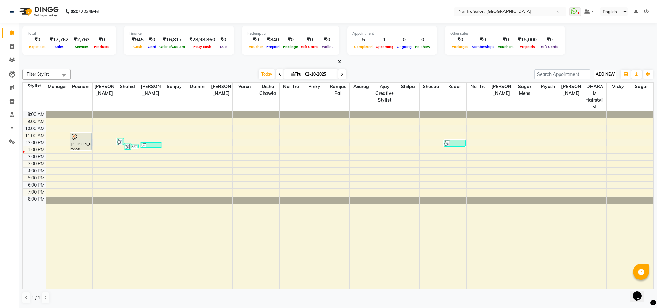
click at [604, 72] on span "ADD NEW" at bounding box center [605, 74] width 19 height 5
click at [597, 84] on button "Add Appointment" at bounding box center [590, 86] width 51 height 8
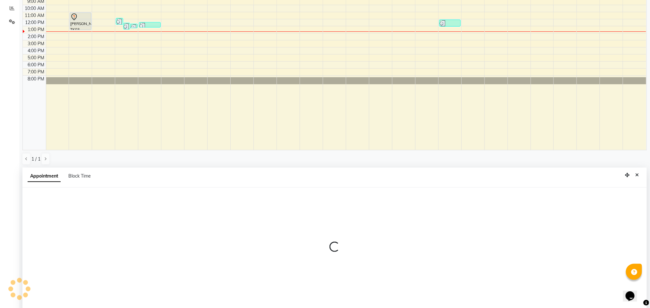
scroll to position [126, 0]
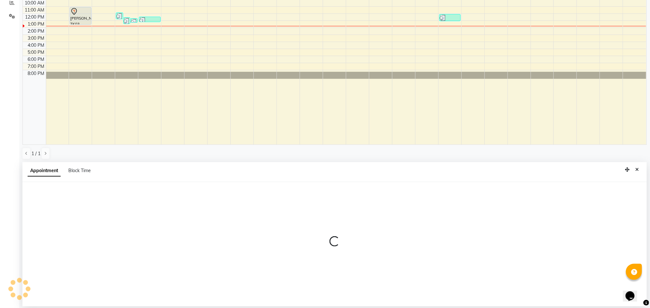
select select "540"
select select "tentative"
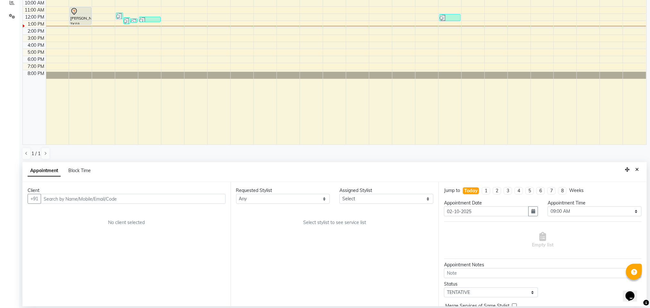
click at [83, 200] on input "text" at bounding box center [133, 199] width 185 height 10
click at [97, 212] on span "9810400" at bounding box center [104, 213] width 22 height 6
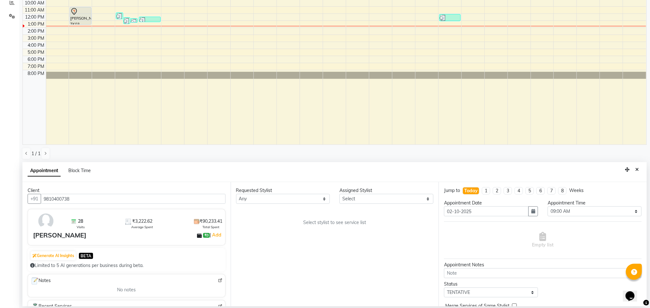
type input "9810400738"
click at [301, 199] on select "Any Ajay Creative Stylist Anurag [PERSON_NAME] [PERSON_NAME] [PERSON_NAME] hair…" at bounding box center [283, 199] width 94 height 10
select select "23274"
click at [236, 194] on select "Any Ajay Creative Stylist Anurag [PERSON_NAME] [PERSON_NAME] [PERSON_NAME] hair…" at bounding box center [283, 199] width 94 height 10
select select "23274"
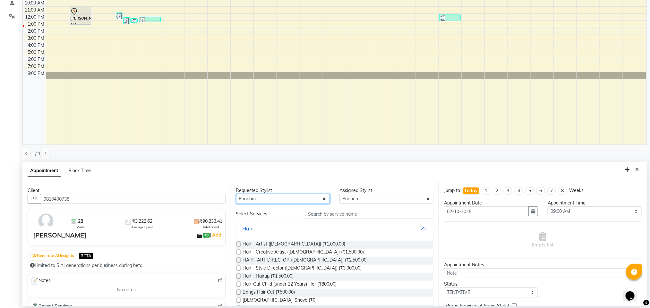
click at [314, 197] on select "Any Ajay Creative Stylist Anurag [PERSON_NAME] [PERSON_NAME] [PERSON_NAME] hair…" at bounding box center [283, 199] width 94 height 10
select select "23277"
click at [236, 194] on select "Any Ajay Creative Stylist Anurag [PERSON_NAME] [PERSON_NAME] [PERSON_NAME] hair…" at bounding box center [283, 199] width 94 height 10
select select "23277"
click at [565, 211] on select "Select 09:00 AM 09:15 AM 09:30 AM 09:45 AM 10:00 AM 10:15 AM 10:30 AM 10:45 AM …" at bounding box center [595, 212] width 94 height 10
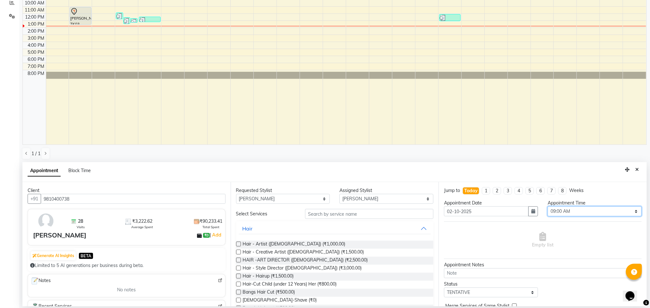
select select "630"
click at [548, 207] on select "Select 09:00 AM 09:15 AM 09:30 AM 09:45 AM 10:00 AM 10:15 AM 10:30 AM 10:45 AM …" at bounding box center [595, 212] width 94 height 10
click at [528, 211] on button "button" at bounding box center [533, 212] width 10 height 10
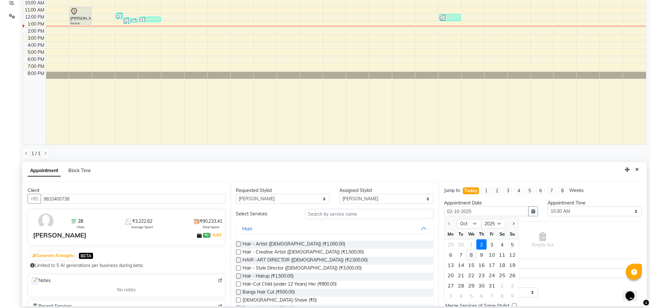
click at [471, 253] on div "8" at bounding box center [471, 255] width 10 height 10
type input "[DATE]"
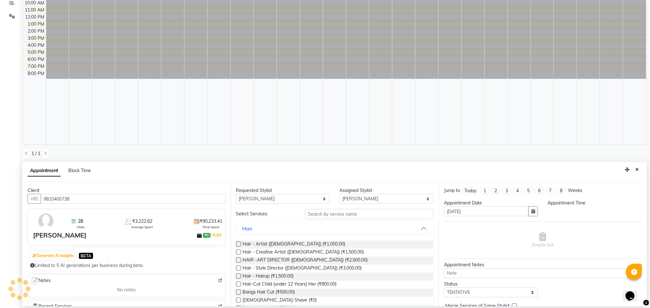
select select "630"
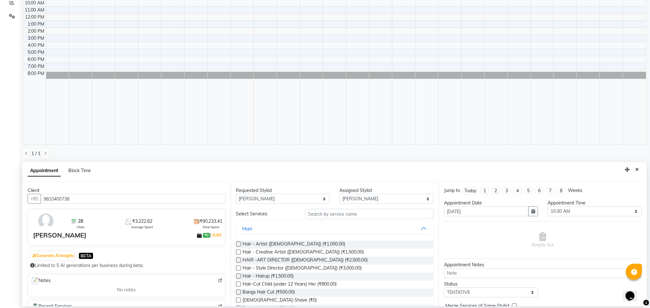
scroll to position [34, 0]
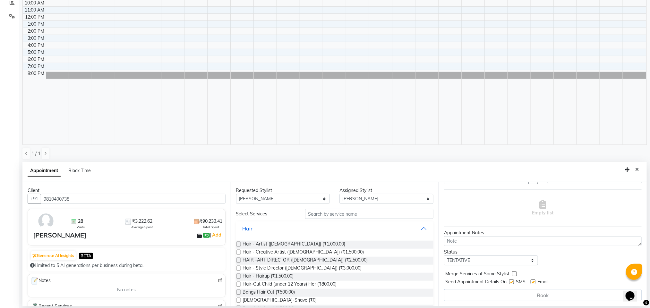
click at [512, 284] on label at bounding box center [511, 282] width 5 height 5
click at [512, 284] on input "checkbox" at bounding box center [511, 283] width 4 height 4
checkbox input "false"
click at [350, 217] on input "text" at bounding box center [369, 214] width 128 height 10
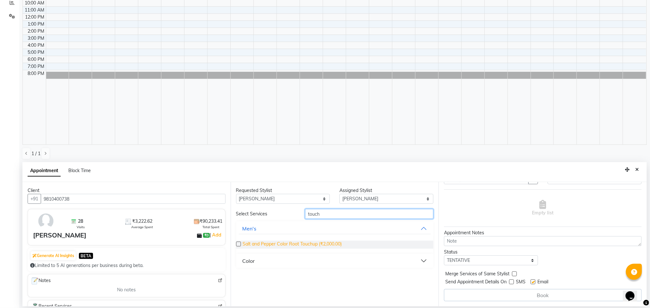
type input "touch"
click at [330, 241] on span "Salt and Pepper Color Root Touchup (₹2,000.00)" at bounding box center [292, 245] width 99 height 8
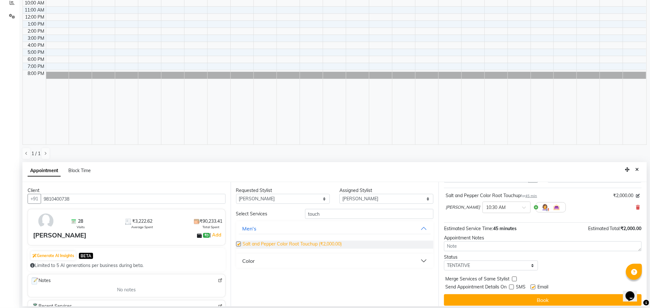
checkbox input "false"
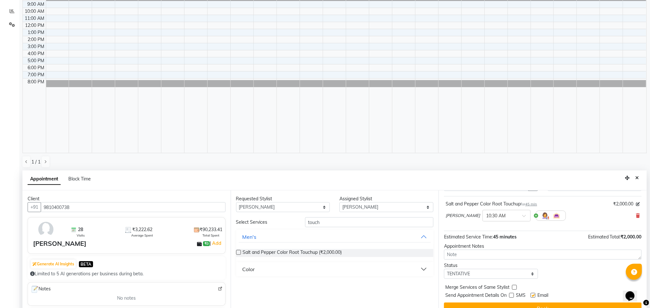
scroll to position [126, 0]
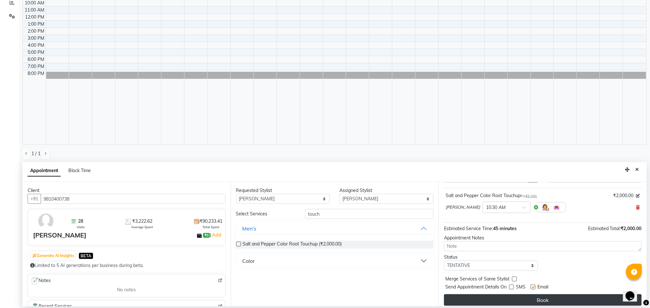
click at [555, 297] on button "Book" at bounding box center [543, 300] width 198 height 12
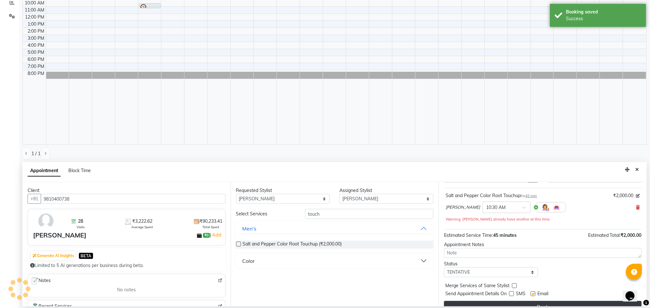
scroll to position [0, 0]
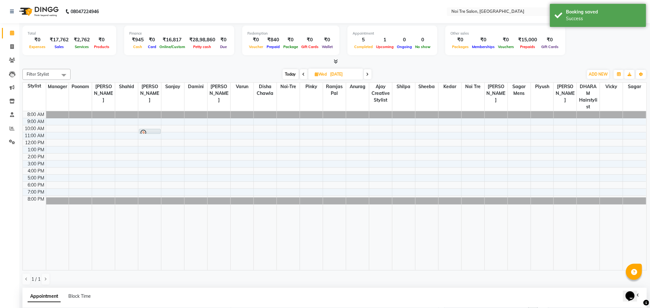
click at [302, 75] on icon at bounding box center [303, 74] width 3 height 4
type input "[DATE]"
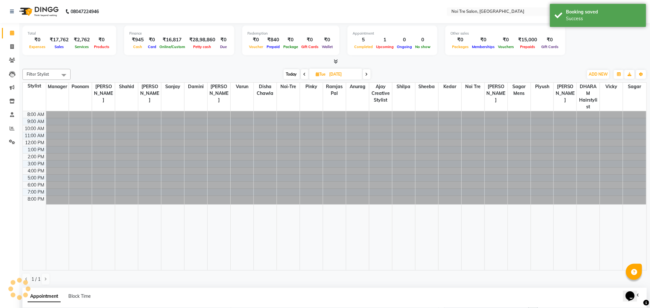
select select "630"
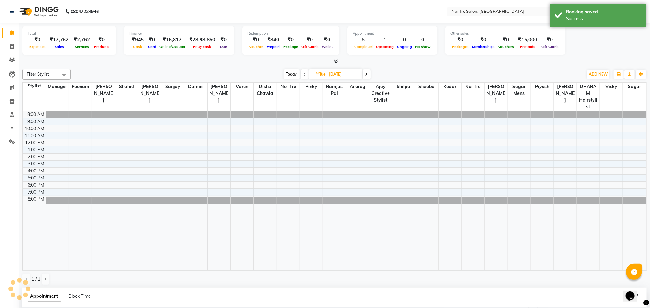
click at [301, 75] on span at bounding box center [305, 74] width 8 height 10
type input "[DATE]"
select select "630"
click at [301, 75] on span at bounding box center [304, 74] width 8 height 10
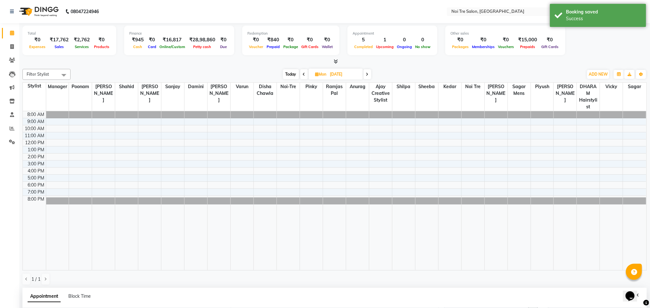
type input "05-10-2025"
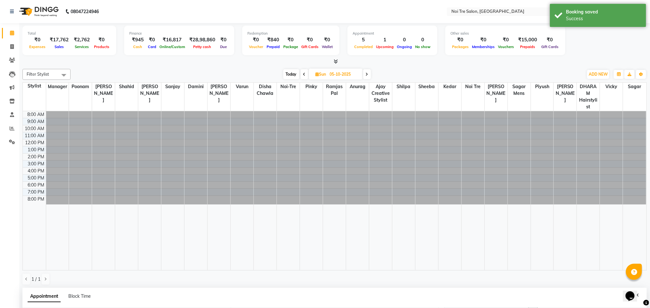
select select "630"
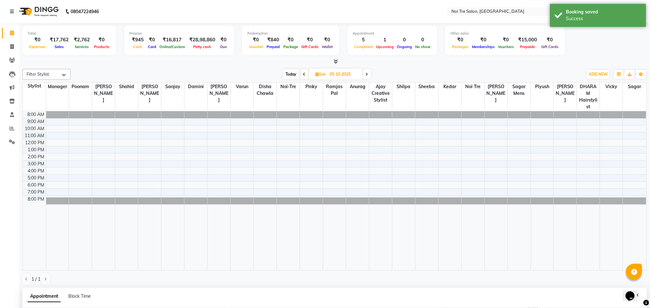
click at [301, 75] on span at bounding box center [305, 74] width 8 height 10
type input "04-10-2025"
select select "630"
click at [301, 75] on span at bounding box center [305, 74] width 8 height 10
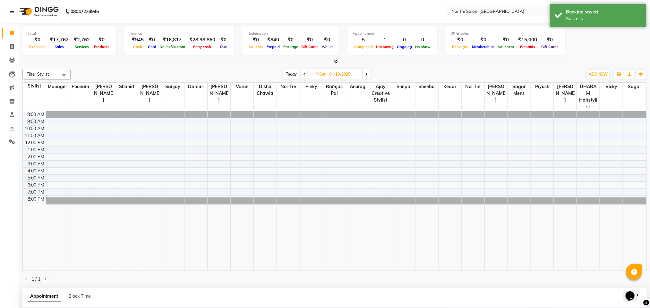
type input "03-10-2025"
select select "630"
click at [301, 75] on span at bounding box center [305, 74] width 8 height 10
type input "02-10-2025"
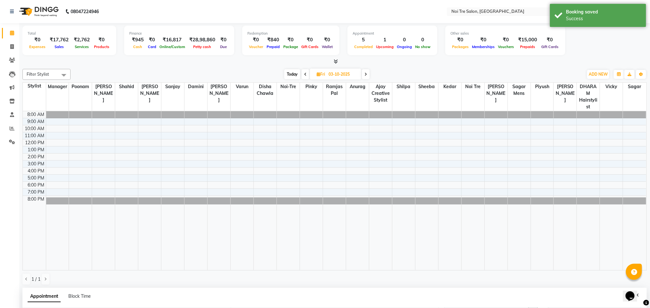
type input "02-10-2025"
select select "630"
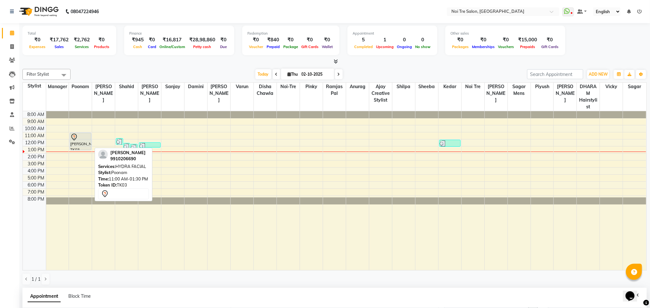
click at [79, 139] on div at bounding box center [80, 137] width 20 height 8
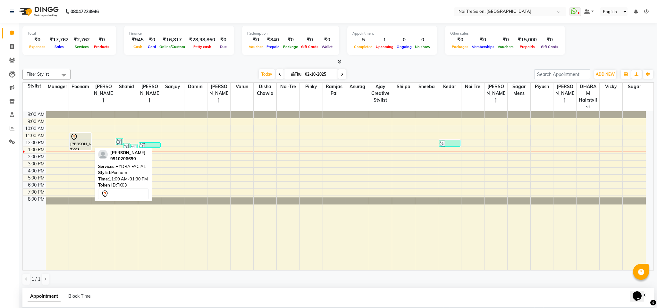
select select "7"
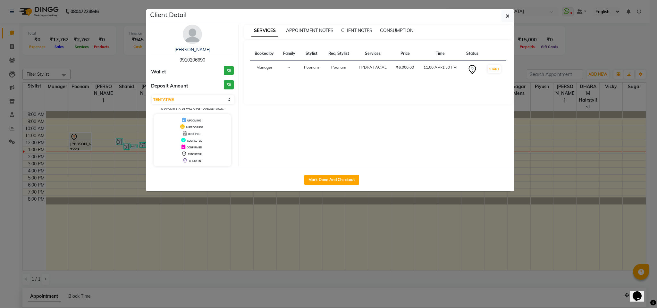
click at [471, 69] on icon at bounding box center [472, 69] width 10 height 10
click at [506, 16] on icon "button" at bounding box center [508, 15] width 4 height 5
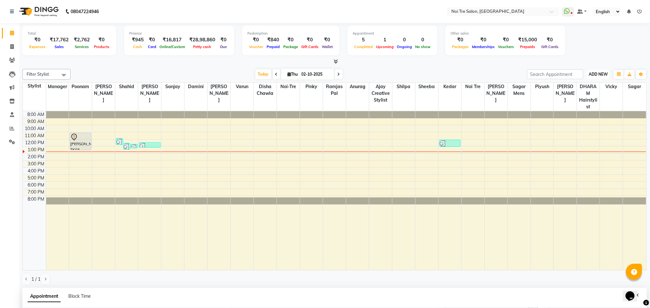
click at [595, 71] on button "ADD NEW Toggle Dropdown" at bounding box center [598, 74] width 22 height 9
click at [590, 84] on button "Add Appointment" at bounding box center [583, 86] width 51 height 8
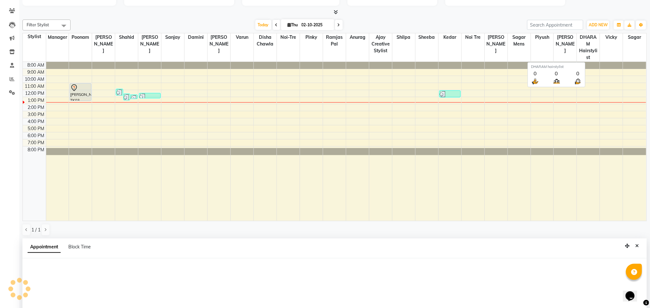
select select "tentative"
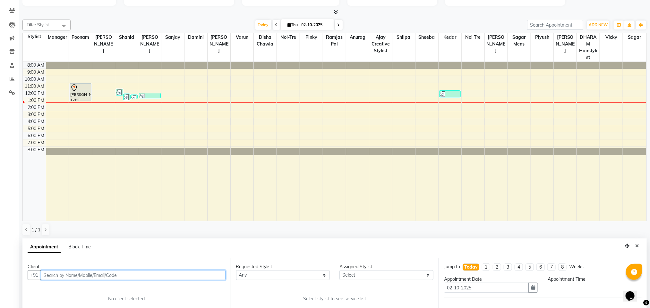
select select "540"
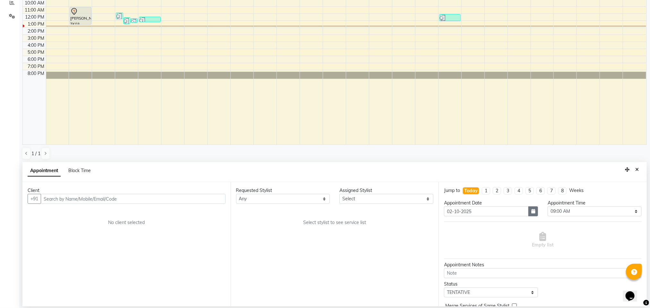
click at [532, 215] on button "button" at bounding box center [533, 212] width 10 height 10
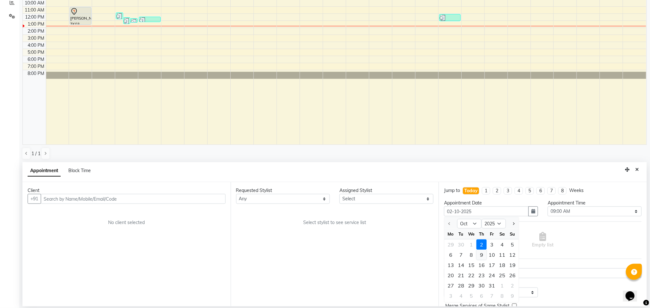
click at [483, 254] on div "9" at bounding box center [481, 255] width 10 height 10
type input "[DATE]"
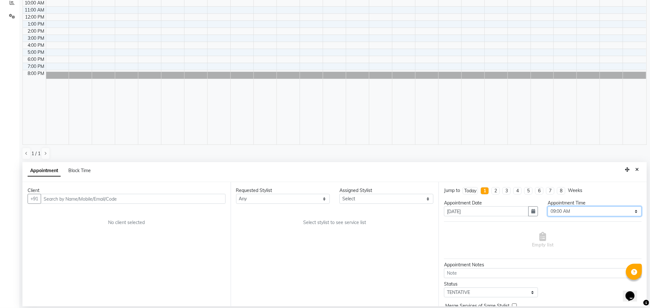
click at [574, 208] on select "Select 09:00 AM 09:15 AM 09:30 AM 09:45 AM 10:00 AM 10:15 AM 10:30 AM 10:45 AM …" at bounding box center [595, 212] width 94 height 10
select select "660"
click at [548, 207] on select "Select 09:00 AM 09:15 AM 09:30 AM 09:45 AM 10:00 AM 10:15 AM 10:30 AM 10:45 AM …" at bounding box center [595, 212] width 94 height 10
click at [558, 88] on div at bounding box center [565, 65] width 23 height 159
click at [151, 200] on input "text" at bounding box center [133, 199] width 185 height 10
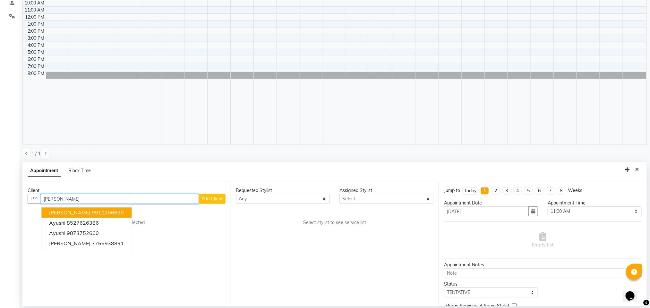
click at [96, 215] on ngb-highlight "9910206690" at bounding box center [108, 213] width 32 height 6
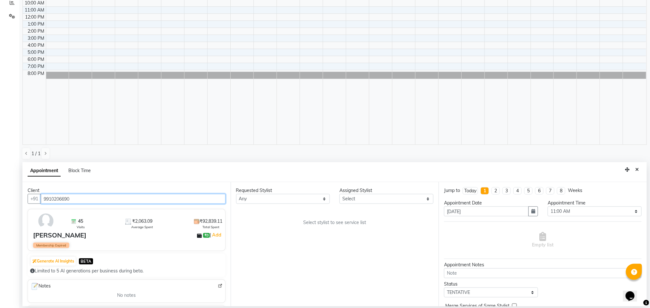
type input "9910206690"
click at [281, 199] on select "Any Ajay Creative Stylist Anurag [PERSON_NAME] [PERSON_NAME] [PERSON_NAME] hair…" at bounding box center [283, 199] width 94 height 10
select select "23274"
click at [236, 194] on select "Any Ajay Creative Stylist Anurag [PERSON_NAME] [PERSON_NAME] [PERSON_NAME] hair…" at bounding box center [283, 199] width 94 height 10
select select "23274"
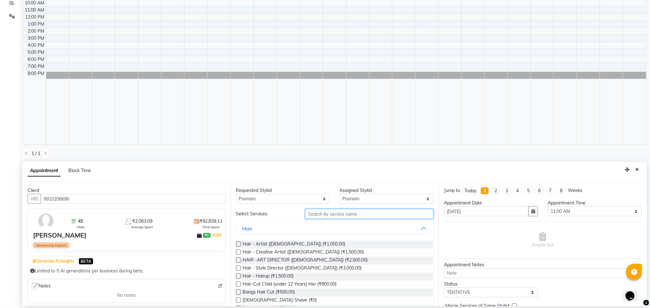
click at [348, 217] on input "text" at bounding box center [369, 214] width 128 height 10
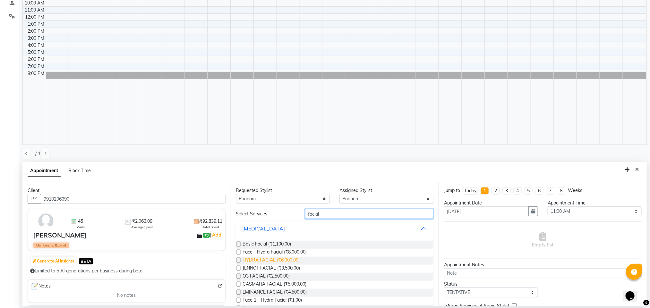
type input "facial"
click at [291, 262] on span "HYDRA FACIAL (₹6,000.00)" at bounding box center [271, 261] width 57 height 8
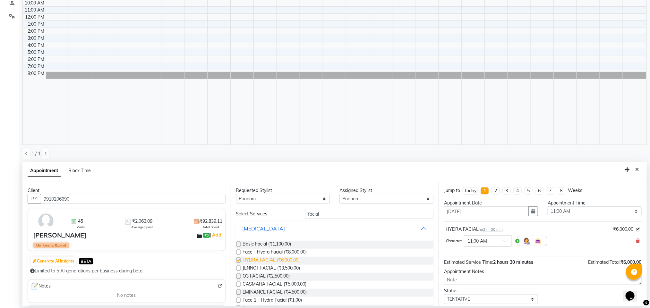
checkbox input "false"
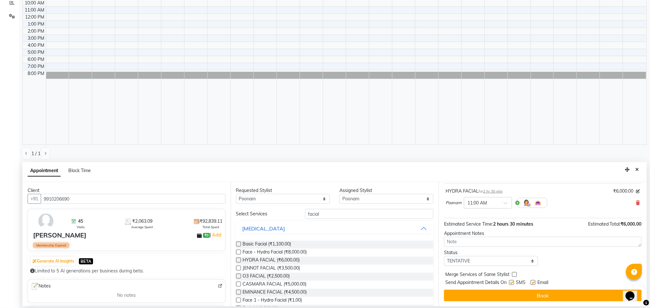
drag, startPoint x: 644, startPoint y: 234, endPoint x: 17, endPoint y: 11, distance: 665.2
click at [510, 283] on label at bounding box center [511, 282] width 5 height 5
click at [510, 283] on input "checkbox" at bounding box center [511, 283] width 4 height 4
checkbox input "false"
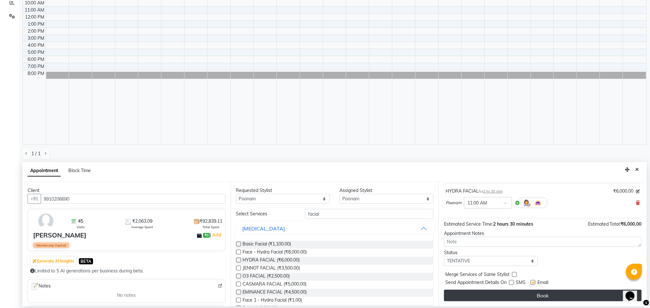
click at [521, 290] on button "Book" at bounding box center [543, 296] width 198 height 12
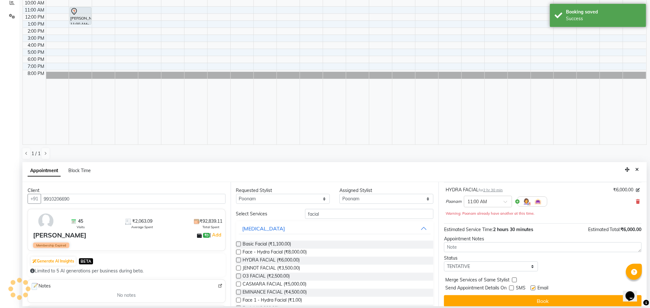
scroll to position [0, 0]
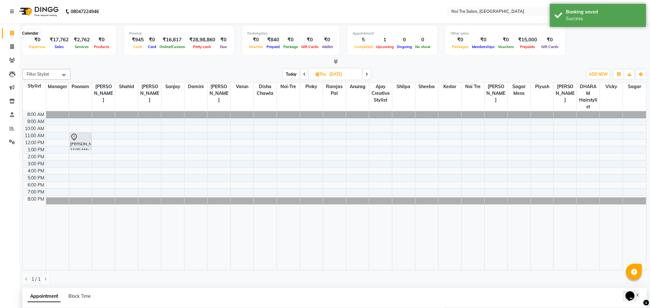
click at [9, 37] on span at bounding box center [11, 33] width 11 height 7
click at [8, 49] on span at bounding box center [11, 46] width 11 height 7
select select "service"
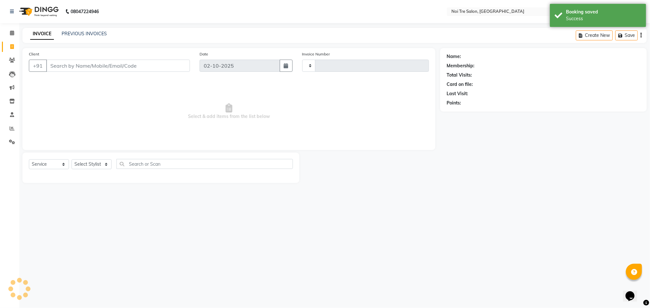
type input "3704"
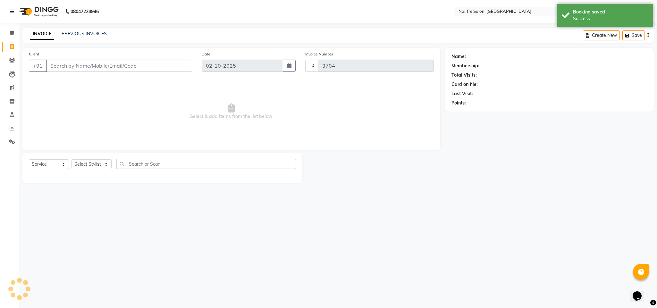
select select "4307"
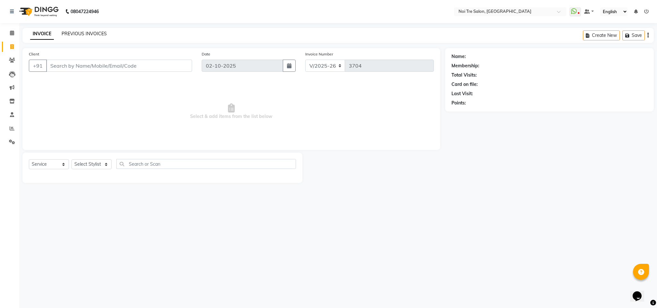
click at [91, 35] on link "PREVIOUS INVOICES" at bounding box center [84, 34] width 45 height 6
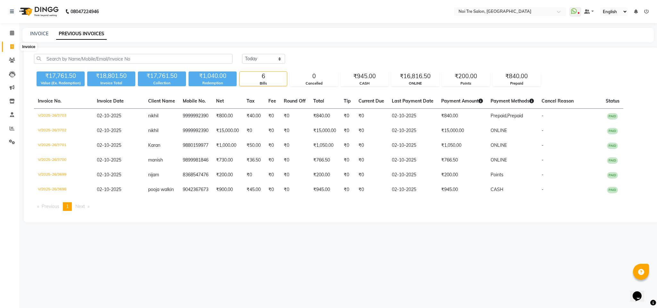
click at [11, 49] on span at bounding box center [11, 46] width 11 height 7
select select "service"
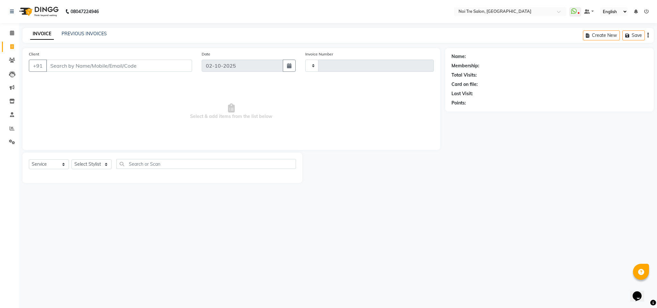
type input "3704"
select select "4307"
click at [372, 24] on div "08047224946 Select Location × Noi Tre Salon, Dwarka WhatsApp Status ✕ Status: D…" at bounding box center [328, 154] width 657 height 308
click at [11, 28] on link "Calendar" at bounding box center [9, 33] width 15 height 11
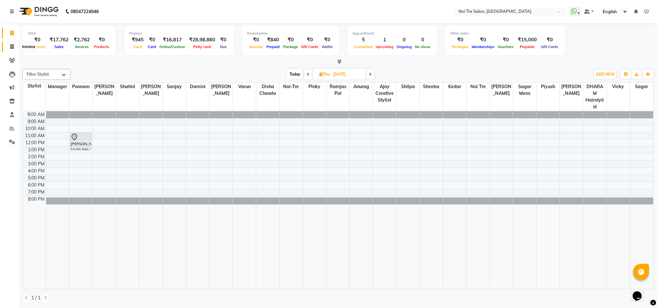
click at [12, 48] on icon at bounding box center [12, 46] width 4 height 5
select select "service"
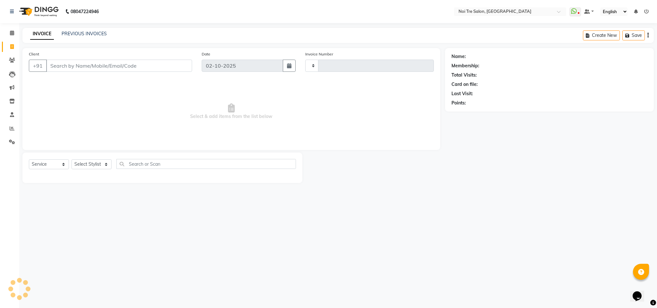
type input "3704"
select select "4307"
click at [80, 69] on input "Client" at bounding box center [119, 66] width 146 height 12
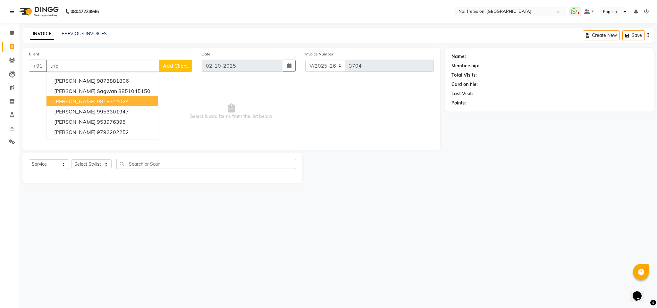
click at [113, 103] on ngb-highlight "9818744024" at bounding box center [113, 101] width 32 height 6
type input "9818744024"
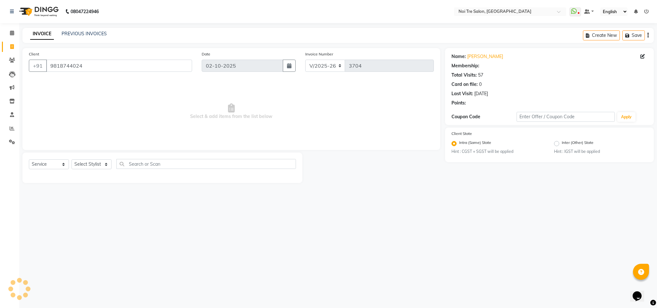
select select "1: Object"
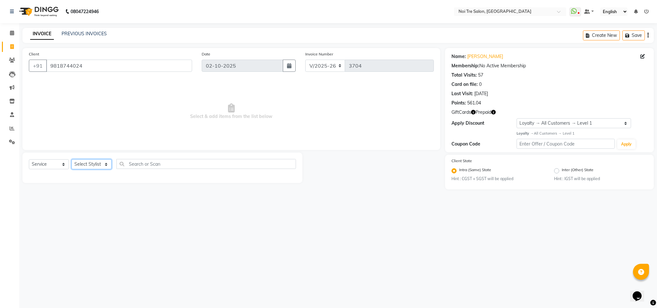
click at [85, 167] on select "Select Stylist Ajay Creative Stylist Anurag [PERSON_NAME] [PERSON_NAME] [PERSON…" at bounding box center [92, 164] width 40 height 10
select select "24510"
click at [72, 160] on select "Select Stylist Ajay Creative Stylist Anurag [PERSON_NAME] [PERSON_NAME] [PERSON…" at bounding box center [92, 164] width 40 height 10
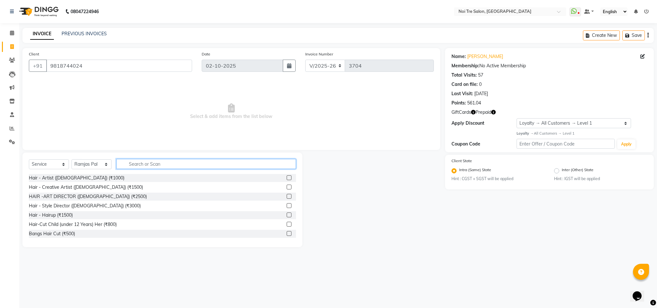
click at [137, 163] on input "text" at bounding box center [206, 164] width 180 height 10
type input "head"
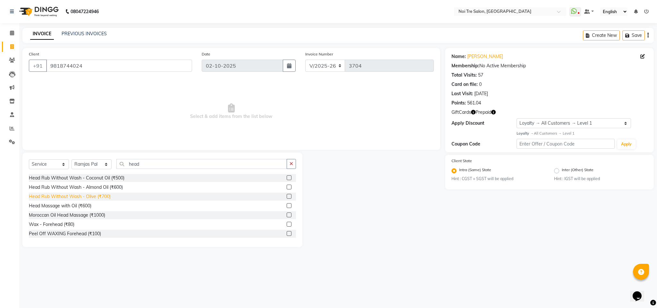
click at [105, 196] on div "Head Rub Without Wash - Olive (₹700)" at bounding box center [70, 196] width 82 height 7
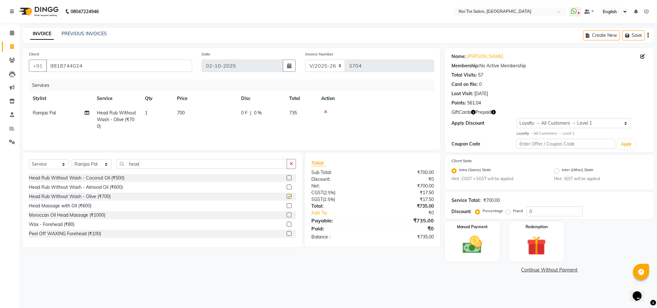
checkbox input "false"
click at [135, 169] on input "head" at bounding box center [201, 164] width 171 height 10
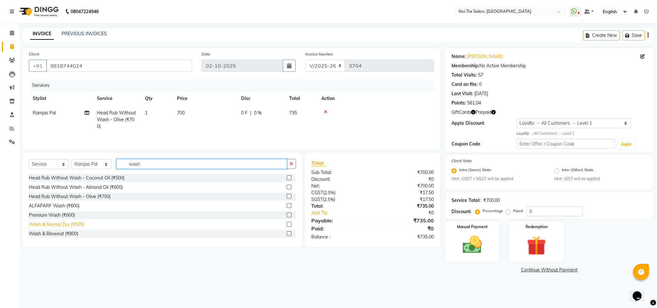
type input "wash"
click at [71, 227] on div "Wash & Normal Dry (₹500)" at bounding box center [56, 224] width 55 height 7
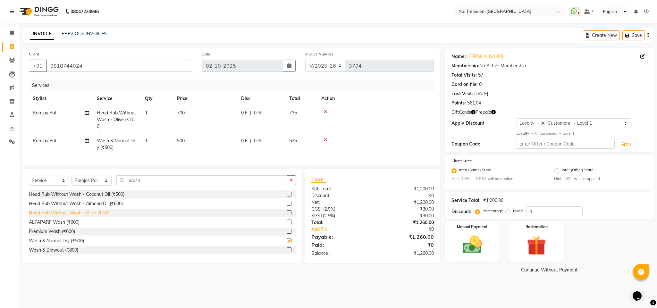
checkbox input "false"
click at [137, 185] on input "wash" at bounding box center [201, 180] width 171 height 10
click at [96, 186] on select "Select Stylist Ajay Creative Stylist Anurag [PERSON_NAME] [PERSON_NAME] [PERSON…" at bounding box center [92, 181] width 40 height 10
select select "24530"
click at [72, 183] on select "Select Stylist Ajay Creative Stylist Anurag [PERSON_NAME] [PERSON_NAME] [PERSON…" at bounding box center [92, 181] width 40 height 10
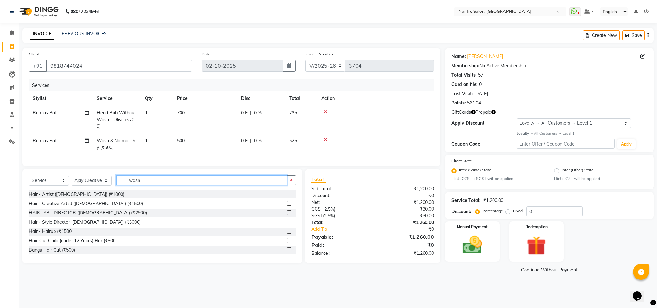
click at [131, 185] on input "wash" at bounding box center [201, 180] width 171 height 10
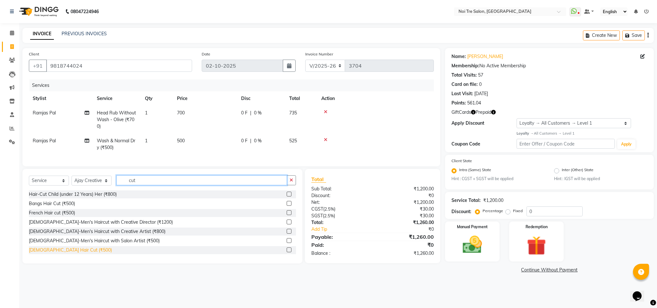
type input "cut"
click at [67, 254] on div "[DEMOGRAPHIC_DATA] Hair Cut (₹500)" at bounding box center [70, 250] width 83 height 7
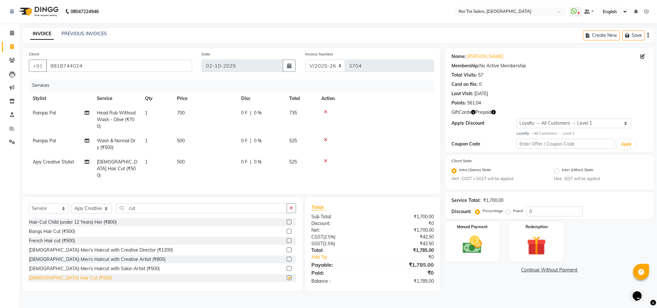
checkbox input "false"
click at [537, 237] on img at bounding box center [536, 246] width 33 height 25
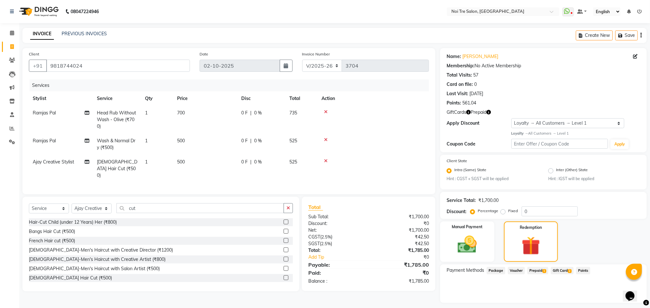
click at [562, 269] on span "Gift Card 2" at bounding box center [562, 270] width 23 height 7
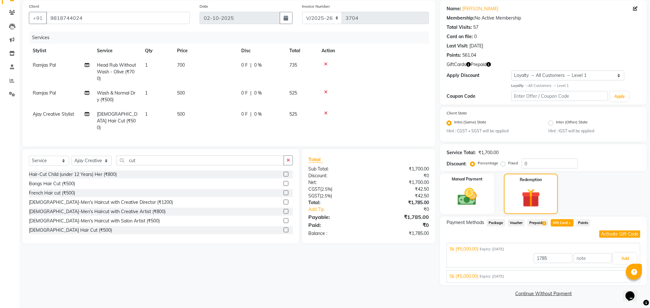
click at [539, 221] on span "Prepaid 1" at bounding box center [537, 222] width 21 height 7
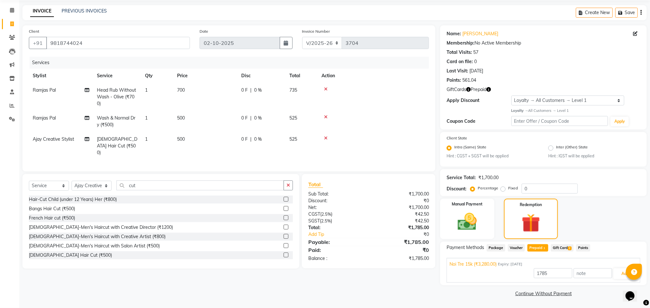
scroll to position [22, 0]
click at [613, 272] on button "Add" at bounding box center [624, 274] width 23 height 11
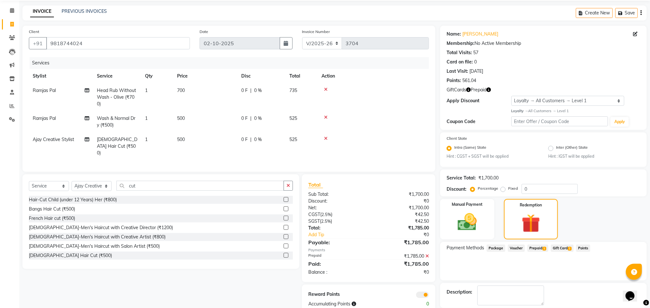
scroll to position [54, 0]
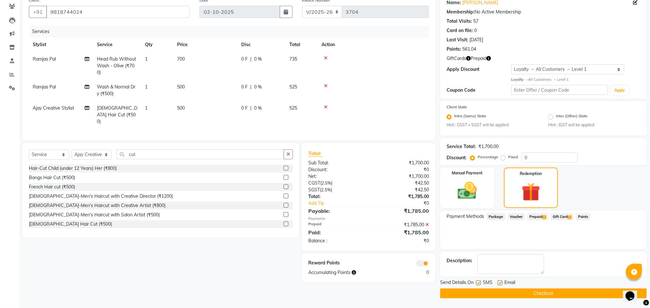
click at [526, 290] on button "Checkout" at bounding box center [543, 294] width 207 height 10
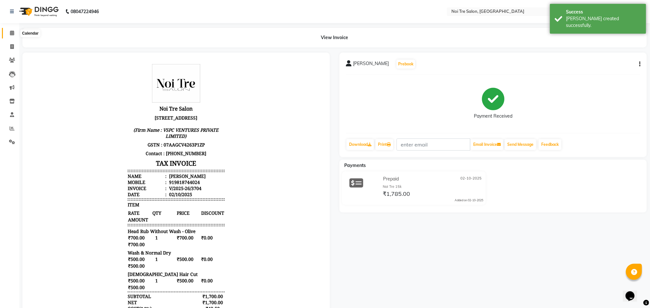
click at [12, 32] on icon at bounding box center [12, 32] width 4 height 5
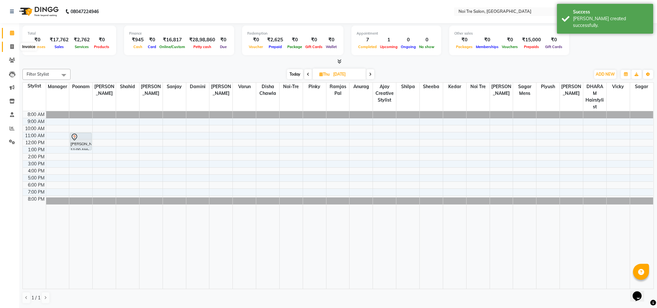
click at [6, 48] on span at bounding box center [11, 46] width 11 height 7
select select "service"
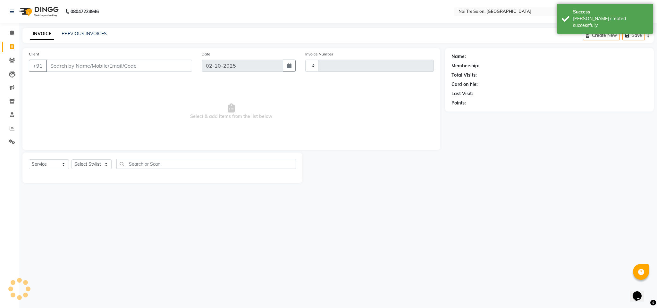
type input "3705"
select select "4307"
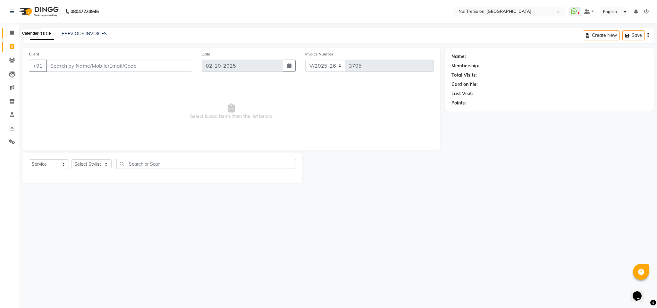
click at [9, 32] on span at bounding box center [11, 33] width 11 height 7
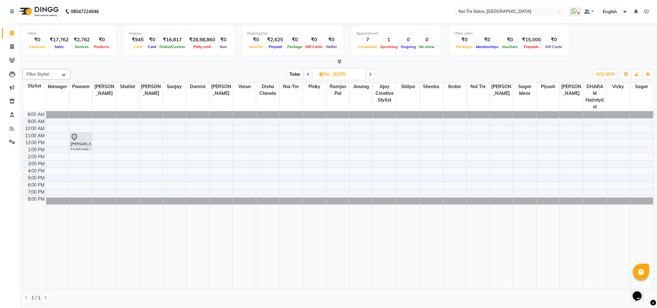
click at [135, 70] on div "[DATE] [DATE]" at bounding box center [331, 75] width 514 height 10
click at [11, 48] on icon at bounding box center [12, 46] width 4 height 5
select select "service"
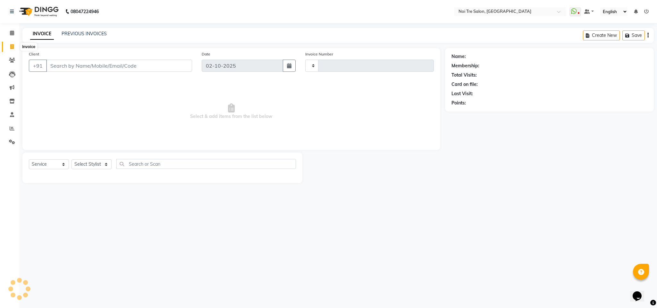
type input "3705"
select select "4307"
click at [72, 62] on input "Client" at bounding box center [119, 66] width 146 height 12
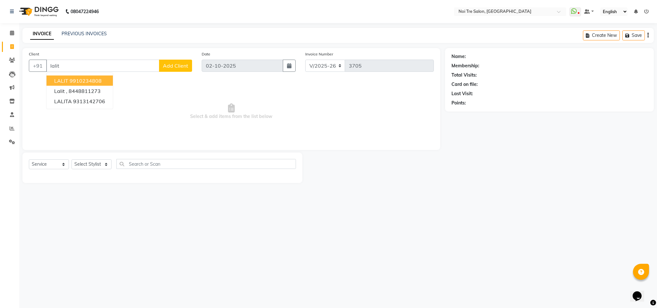
click at [85, 80] on ngb-highlight "9910234808" at bounding box center [86, 81] width 32 height 6
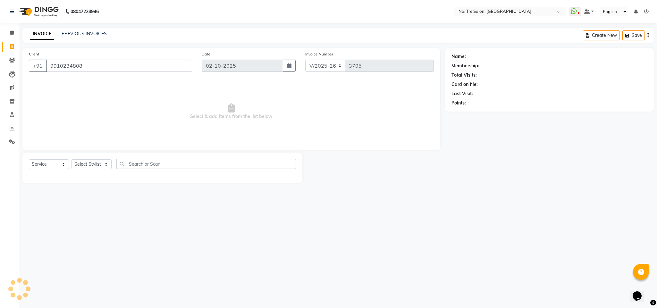
type input "9910234808"
select select "1: Object"
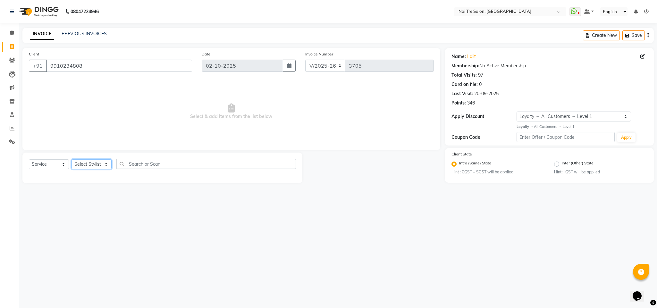
click at [103, 166] on select "Select Stylist Ajay Creative Stylist Anurag [PERSON_NAME] [PERSON_NAME] [PERSON…" at bounding box center [92, 164] width 40 height 10
select select "23276"
click at [72, 160] on select "Select Stylist Ajay Creative Stylist Anurag [PERSON_NAME] [PERSON_NAME] [PERSON…" at bounding box center [92, 164] width 40 height 10
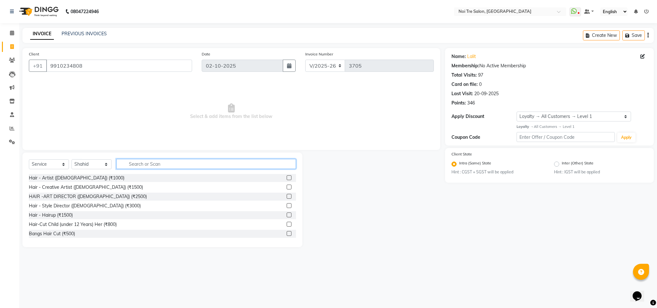
click at [144, 168] on input "text" at bounding box center [206, 164] width 180 height 10
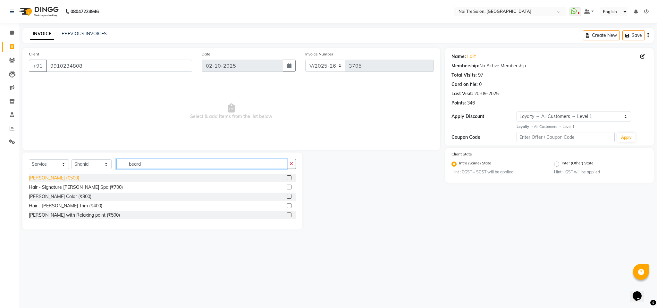
type input "beard"
click at [51, 181] on div "[PERSON_NAME] (₹500)" at bounding box center [54, 178] width 50 height 7
checkbox input "false"
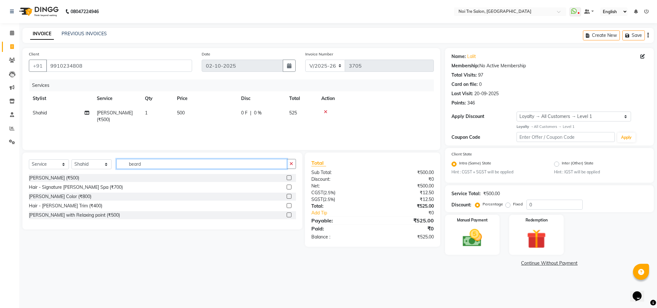
click at [126, 167] on input "beard" at bounding box center [201, 164] width 171 height 10
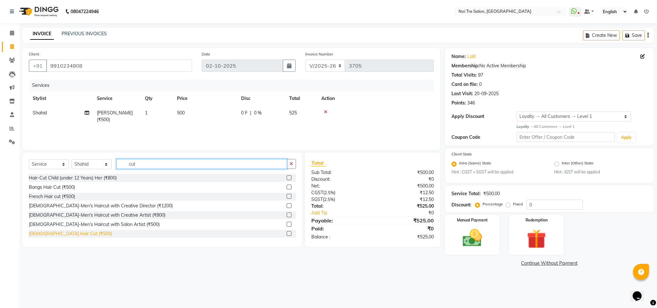
type input "cut"
click at [59, 233] on div "[DEMOGRAPHIC_DATA] Hair Cut (₹500)" at bounding box center [70, 234] width 83 height 7
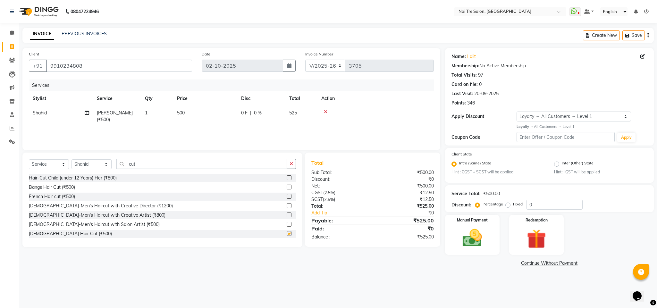
checkbox input "false"
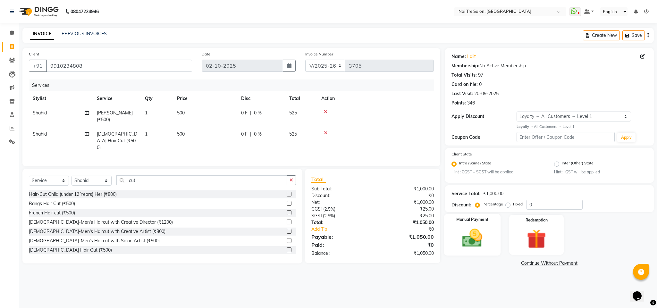
click at [478, 229] on img at bounding box center [472, 238] width 33 height 23
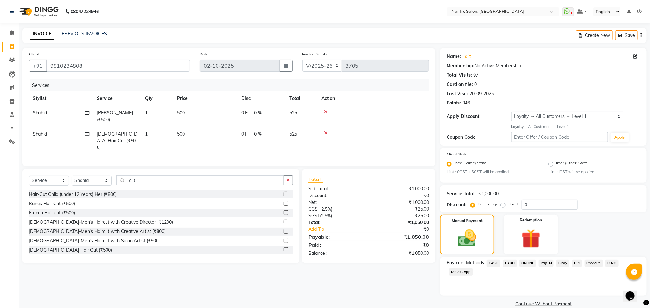
click at [509, 266] on span "CARD" at bounding box center [510, 263] width 14 height 7
click at [574, 300] on div "Note:" at bounding box center [543, 295] width 203 height 11
click at [576, 304] on button "Add Payment" at bounding box center [577, 306] width 126 height 10
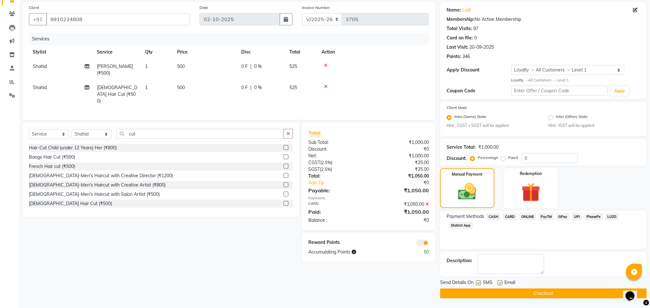
click at [505, 296] on button "Checkout" at bounding box center [543, 294] width 207 height 10
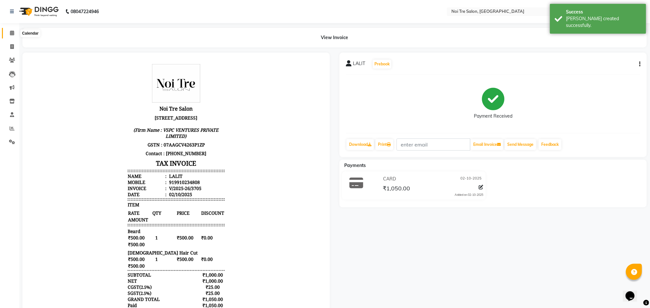
click at [9, 31] on span at bounding box center [11, 33] width 11 height 7
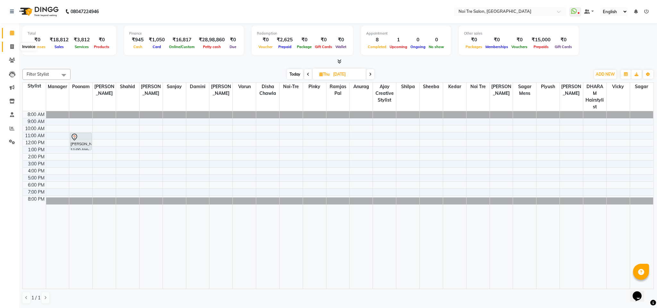
click at [14, 47] on span at bounding box center [11, 46] width 11 height 7
select select "4307"
select select "service"
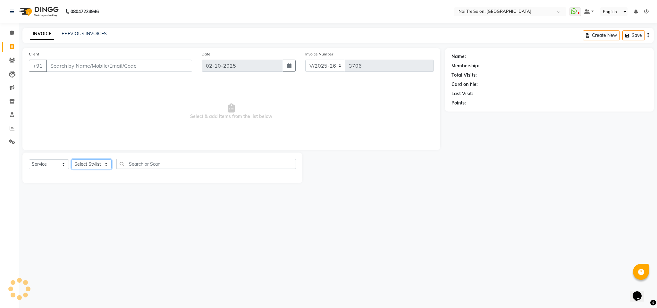
click at [97, 169] on select "Select Stylist Ajay Creative Stylist Anurag [PERSON_NAME] [PERSON_NAME] [PERSON…" at bounding box center [92, 164] width 40 height 10
select select "24877"
click at [72, 160] on select "Select Stylist Ajay Creative Stylist Anurag [PERSON_NAME] [PERSON_NAME] [PERSON…" at bounding box center [92, 164] width 40 height 10
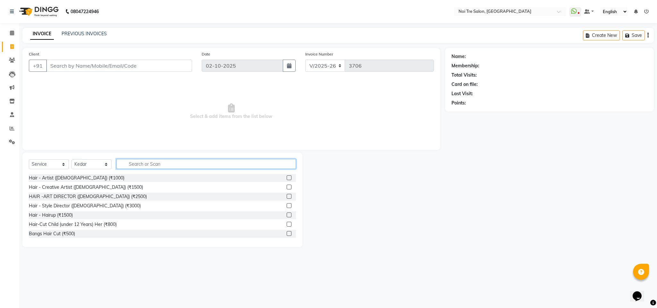
click at [136, 165] on input "text" at bounding box center [206, 164] width 180 height 10
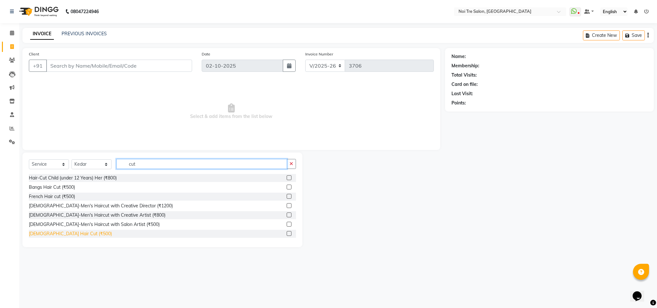
type input "cut"
click at [51, 234] on div "[DEMOGRAPHIC_DATA] Hair Cut (₹500)" at bounding box center [70, 234] width 83 height 7
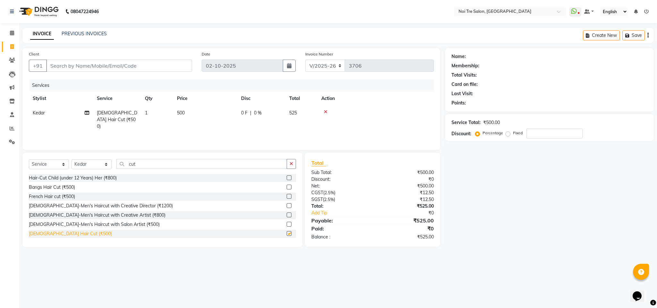
checkbox input "false"
click at [68, 67] on input "Client" at bounding box center [119, 66] width 146 height 12
type input "9"
type input "0"
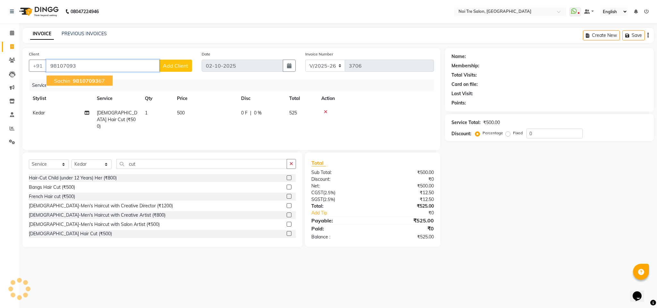
click at [81, 81] on span "98107093" at bounding box center [86, 81] width 26 height 6
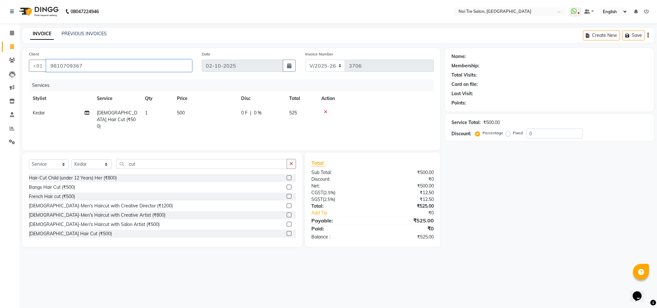
type input "9810709367"
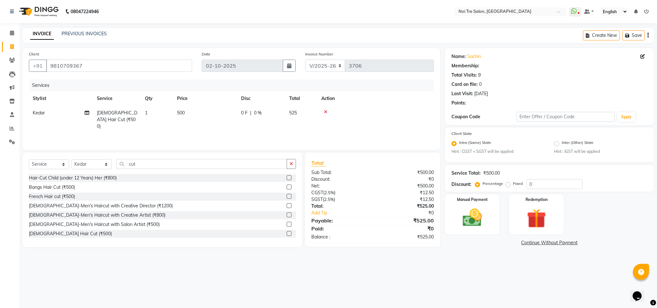
select select "1: Object"
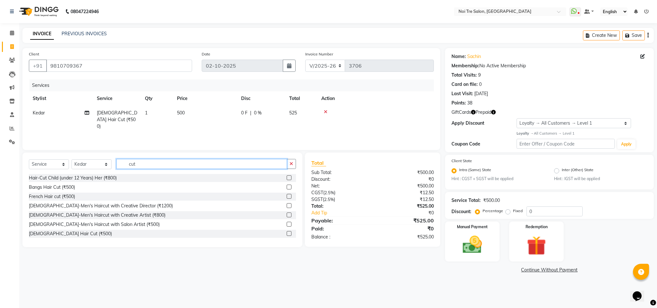
click at [130, 166] on input "cut" at bounding box center [201, 164] width 171 height 10
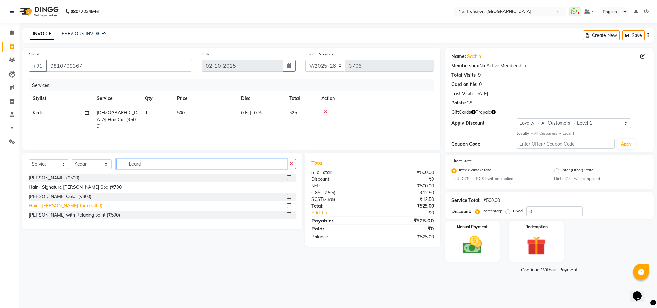
type input "beard"
click at [72, 205] on div "Hair - [PERSON_NAME] Trim (₹400)" at bounding box center [65, 206] width 73 height 7
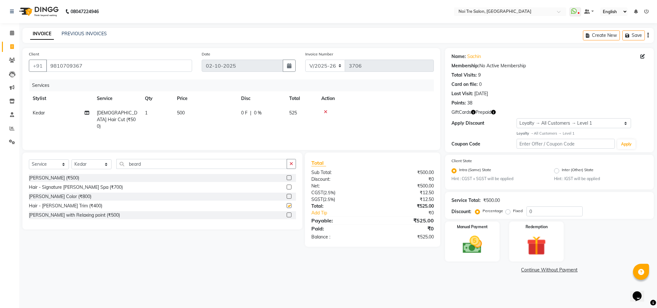
checkbox input "false"
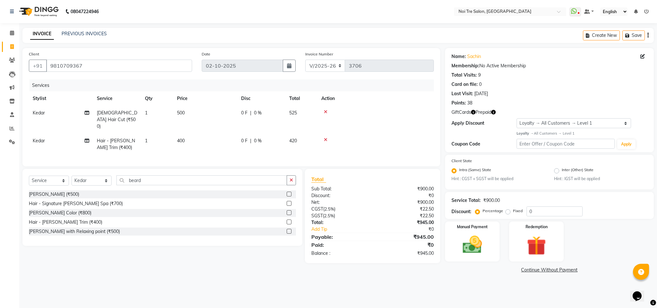
click at [324, 109] on td at bounding box center [376, 120] width 116 height 28
click at [327, 112] on icon at bounding box center [326, 112] width 4 height 4
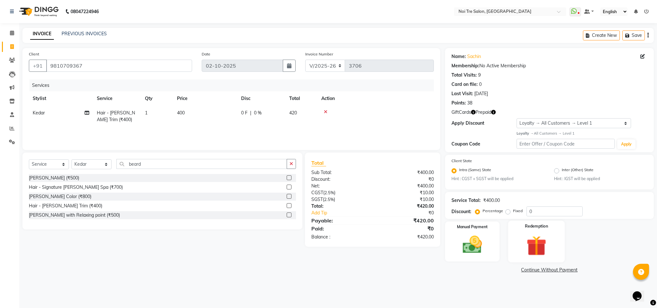
click at [526, 237] on img at bounding box center [536, 246] width 33 height 25
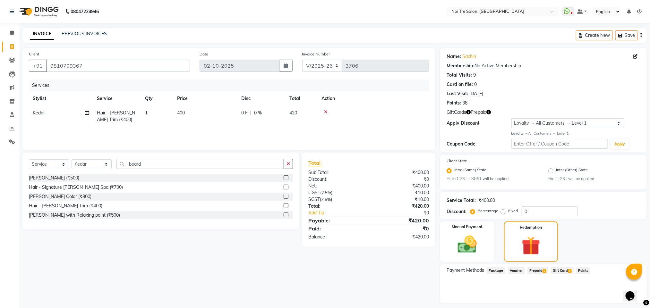
click at [563, 271] on span "Gift Card 1" at bounding box center [562, 270] width 23 height 7
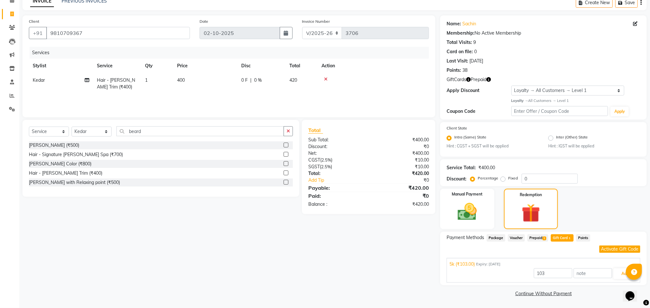
click at [535, 238] on span "Prepaid 1" at bounding box center [537, 237] width 21 height 7
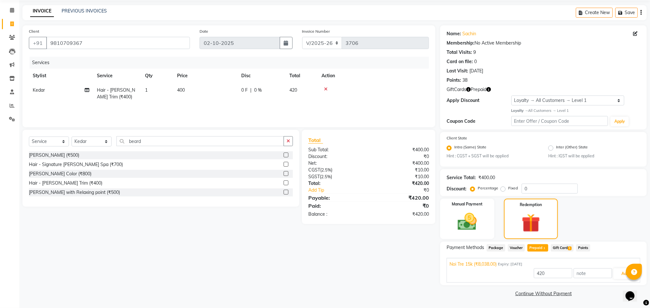
scroll to position [22, 0]
click at [616, 274] on button "Add" at bounding box center [624, 274] width 23 height 11
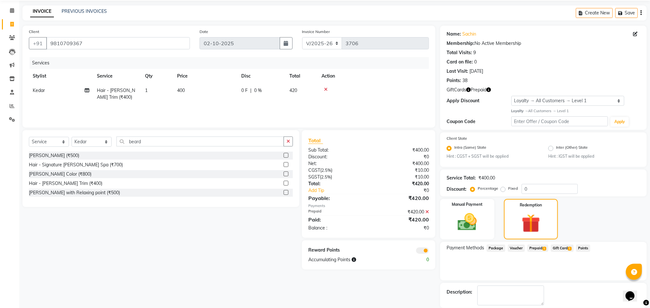
scroll to position [54, 0]
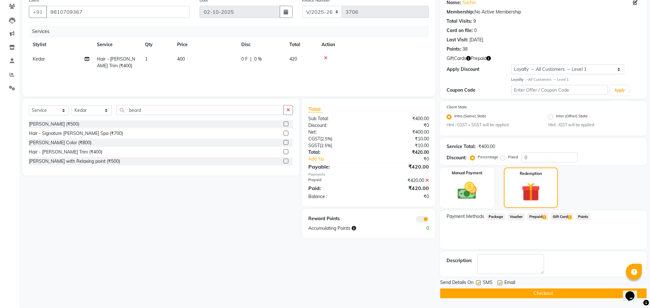
click at [522, 292] on button "Checkout" at bounding box center [543, 294] width 207 height 10
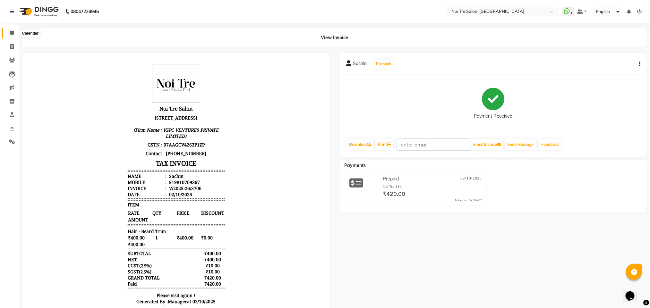
click at [10, 36] on span at bounding box center [11, 33] width 11 height 7
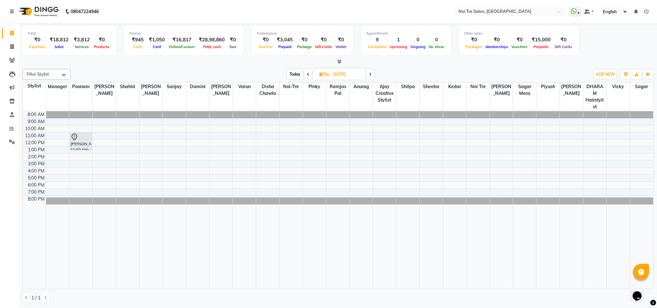
click at [10, 36] on span at bounding box center [11, 33] width 11 height 7
click at [13, 49] on span at bounding box center [11, 46] width 11 height 7
select select "service"
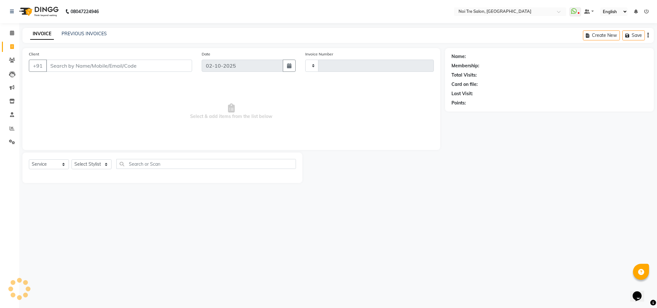
type input "3707"
select select "4307"
click at [75, 68] on input "Client" at bounding box center [119, 66] width 146 height 12
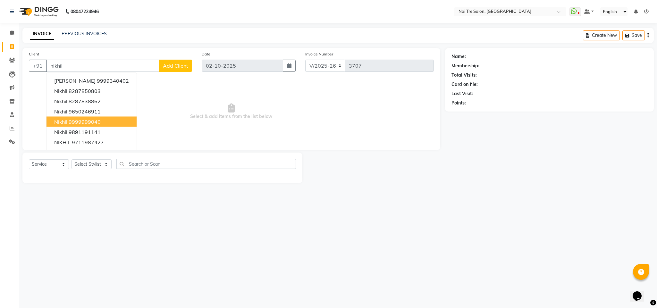
click at [97, 121] on ngb-highlight "9999999040" at bounding box center [85, 122] width 32 height 6
type input "9999999040"
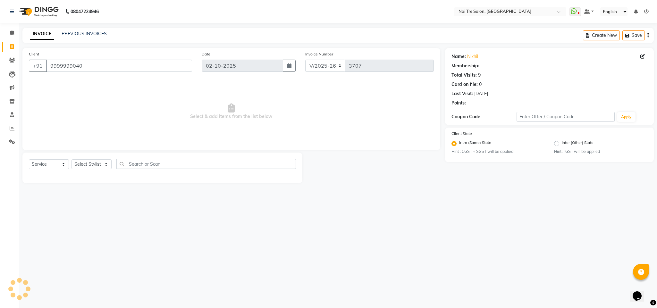
select select "1: Object"
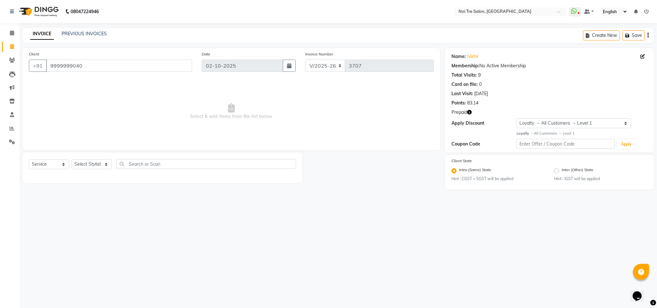
click at [470, 113] on icon "button" at bounding box center [469, 112] width 4 height 4
click at [418, 170] on div at bounding box center [373, 168] width 142 height 30
click at [636, 39] on button "Save" at bounding box center [634, 35] width 22 height 10
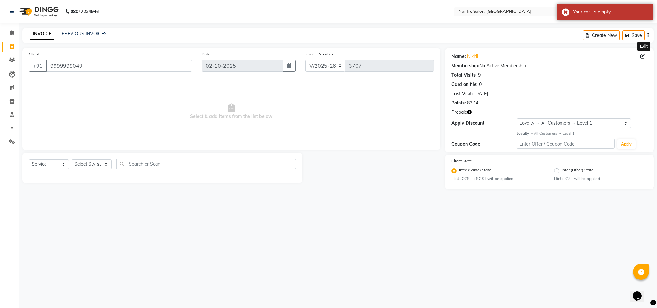
click at [643, 58] on icon at bounding box center [643, 56] width 4 height 4
select select "[DEMOGRAPHIC_DATA]"
select select
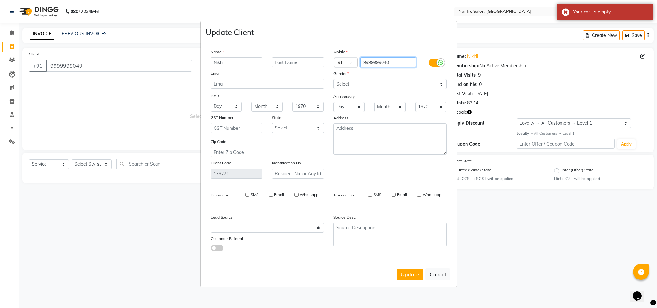
click at [398, 65] on input "9999999040" at bounding box center [388, 62] width 55 height 10
type input "9990999040"
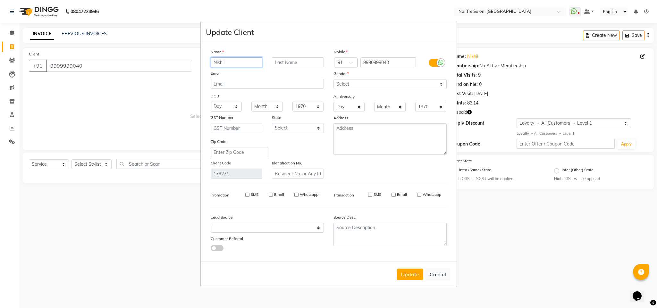
click at [239, 65] on input "Nikhil" at bounding box center [237, 62] width 52 height 10
type input "N"
type input "amrit"
click at [293, 63] on input "text" at bounding box center [298, 62] width 52 height 10
type input "[PERSON_NAME]"
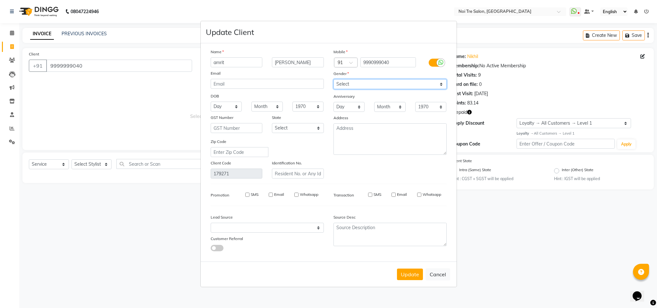
click at [368, 87] on select "Select [DEMOGRAPHIC_DATA] [DEMOGRAPHIC_DATA] Other Prefer Not To Say" at bounding box center [390, 84] width 113 height 10
select select "[DEMOGRAPHIC_DATA]"
click at [334, 80] on select "Select [DEMOGRAPHIC_DATA] [DEMOGRAPHIC_DATA] Other Prefer Not To Say" at bounding box center [390, 84] width 113 height 10
click at [402, 277] on button "Update" at bounding box center [410, 275] width 26 height 12
type input "9990999040"
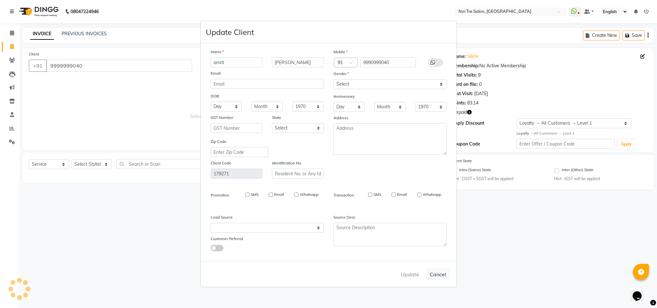
select select
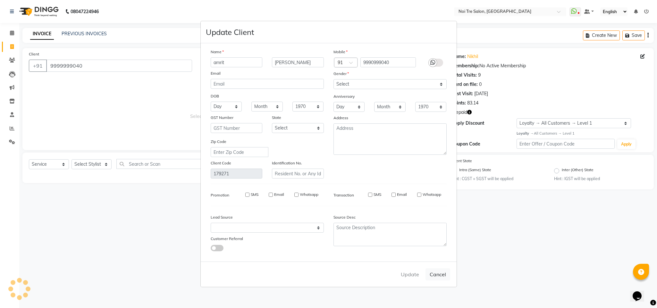
select select
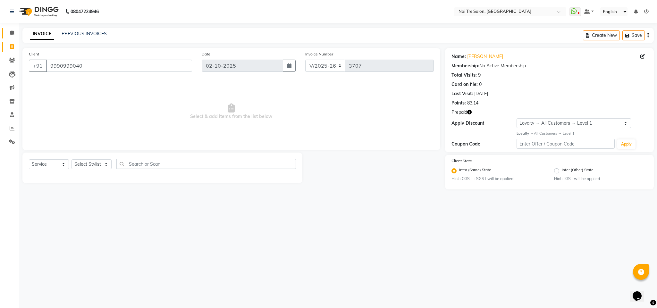
click at [11, 28] on link "Calendar" at bounding box center [9, 33] width 15 height 11
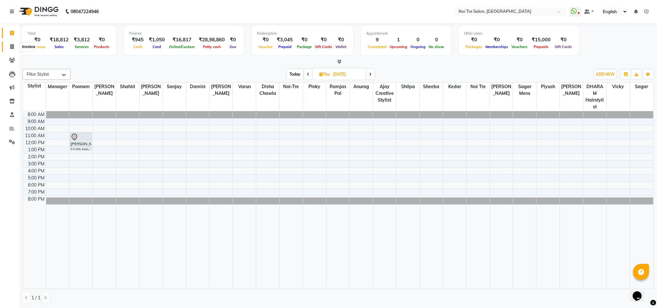
click at [8, 47] on span at bounding box center [11, 46] width 11 height 7
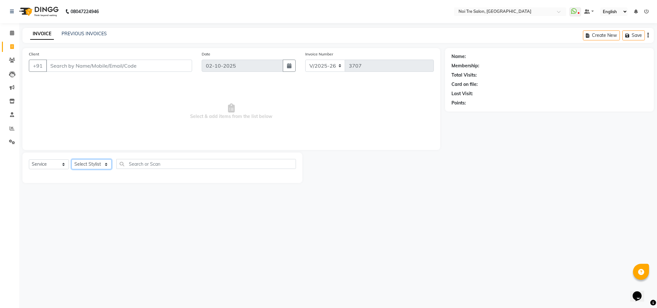
click at [101, 167] on select "Select Stylist" at bounding box center [92, 164] width 40 height 10
click at [72, 160] on select "Select Stylist Ajay Creative Stylist Anurag [PERSON_NAME] [PERSON_NAME] [PERSON…" at bounding box center [92, 164] width 40 height 10
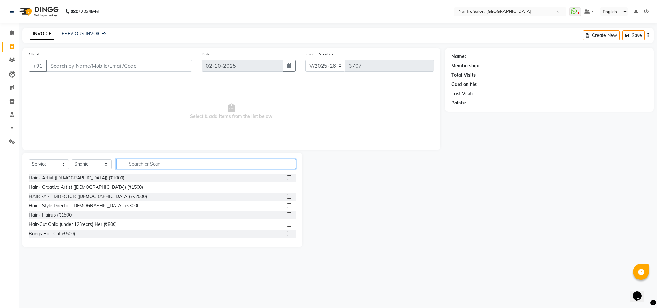
click at [138, 166] on input "text" at bounding box center [206, 164] width 180 height 10
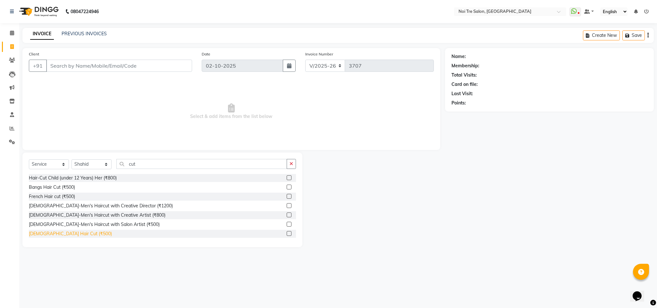
click at [60, 235] on div "[DEMOGRAPHIC_DATA] Hair Cut (₹500)" at bounding box center [70, 234] width 83 height 7
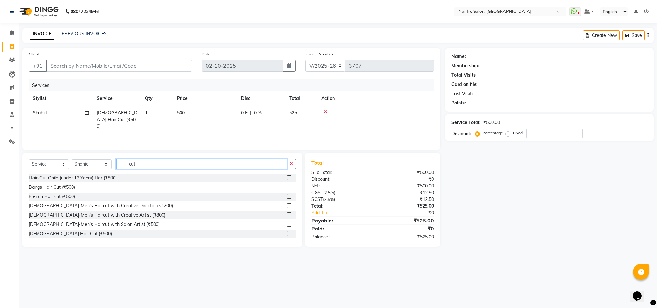
click at [133, 164] on input "cut" at bounding box center [201, 164] width 171 height 10
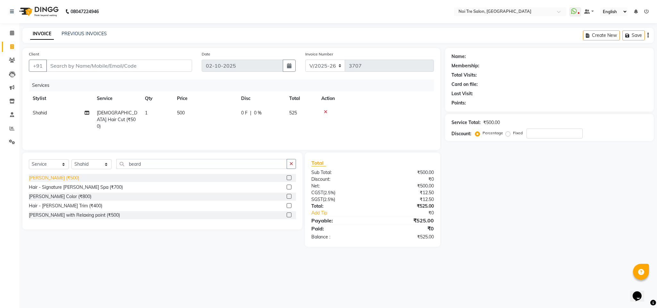
click at [47, 177] on div "[PERSON_NAME] (₹500)" at bounding box center [54, 178] width 50 height 7
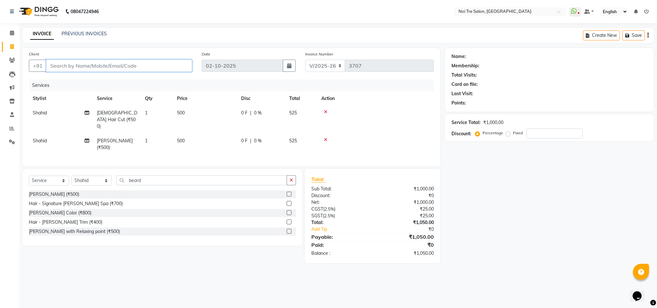
click at [69, 66] on input "Client" at bounding box center [119, 66] width 146 height 12
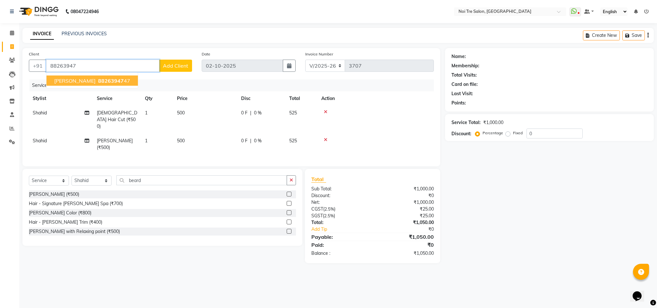
click at [98, 78] on span "88263947" at bounding box center [111, 81] width 26 height 6
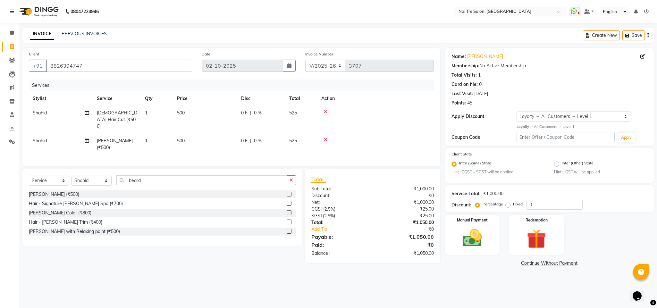
click at [473, 257] on div "Name: [PERSON_NAME] Membership: No Active Membership Total Visits: 1 Card on fi…" at bounding box center [552, 158] width 214 height 220
click at [471, 227] on img at bounding box center [472, 238] width 33 height 23
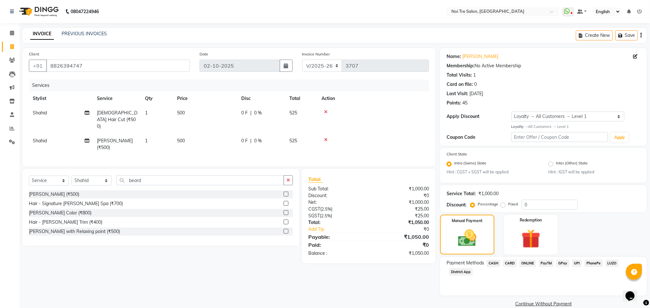
click at [524, 263] on span "ONLINE" at bounding box center [527, 263] width 17 height 7
click at [550, 301] on button "Add Payment" at bounding box center [577, 306] width 126 height 10
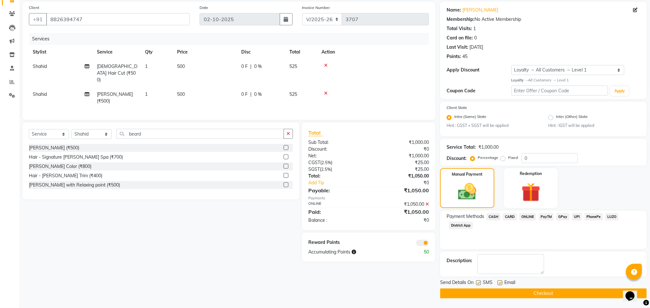
click at [506, 292] on button "Checkout" at bounding box center [543, 294] width 207 height 10
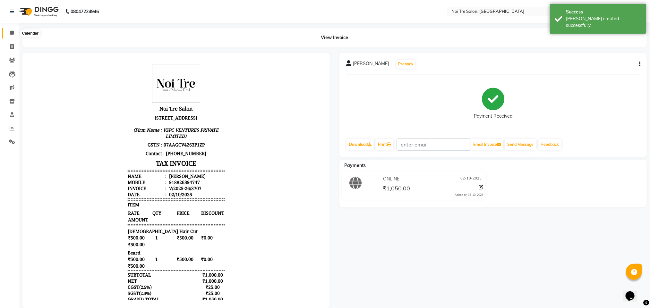
click at [12, 31] on icon at bounding box center [12, 32] width 4 height 5
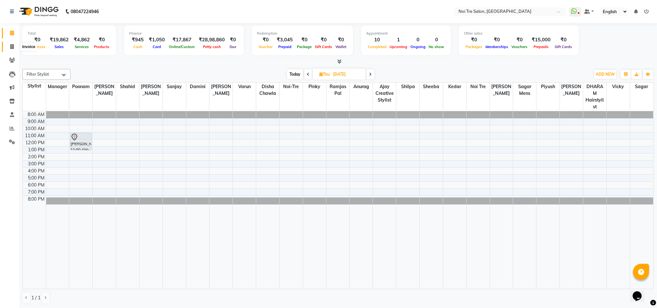
click at [15, 46] on span at bounding box center [11, 46] width 11 height 7
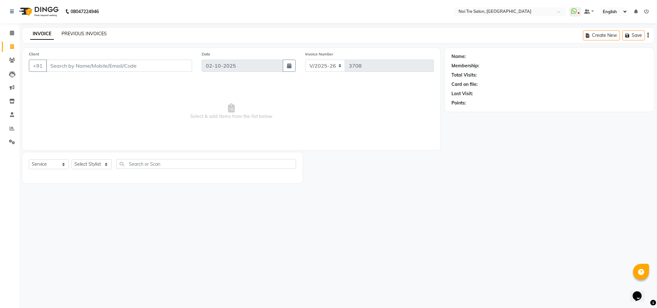
click at [72, 33] on link "PREVIOUS INVOICES" at bounding box center [84, 34] width 45 height 6
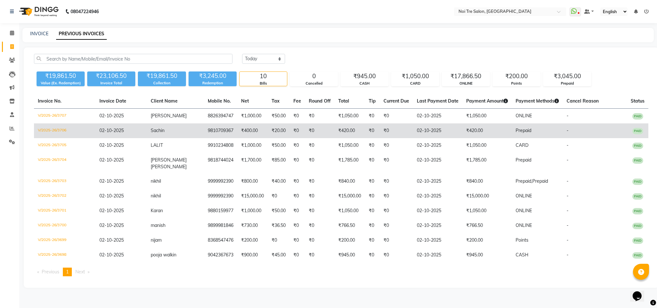
click at [204, 134] on td "9810709367" at bounding box center [220, 130] width 33 height 15
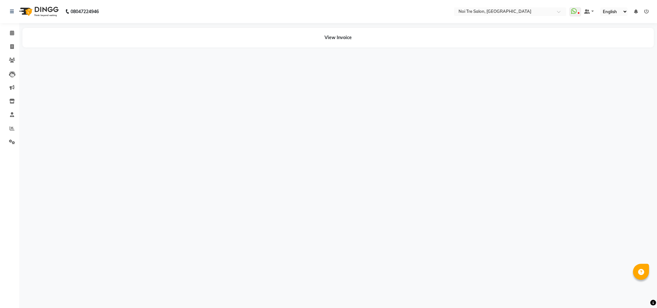
select select "en"
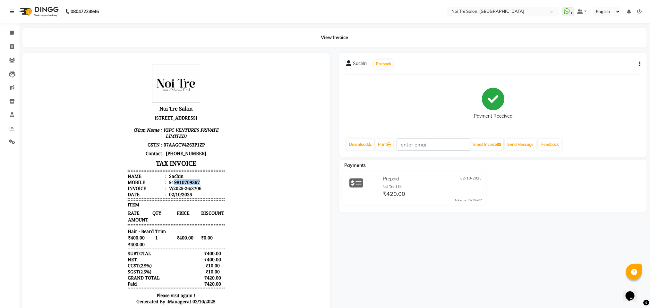
drag, startPoint x: 166, startPoint y: 191, endPoint x: 203, endPoint y: 191, distance: 36.9
click at [203, 185] on li "Mobile : 919810709367" at bounding box center [175, 182] width 97 height 6
copy div "9810709367"
click at [9, 46] on span at bounding box center [11, 46] width 11 height 7
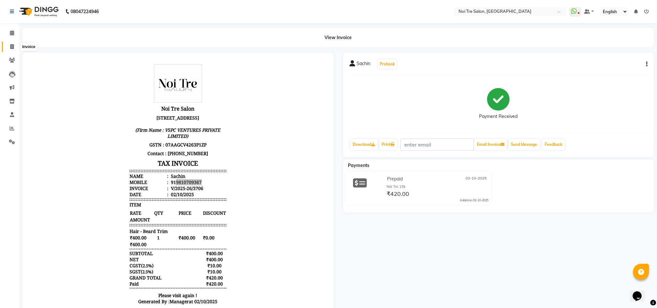
select select "4307"
select select "service"
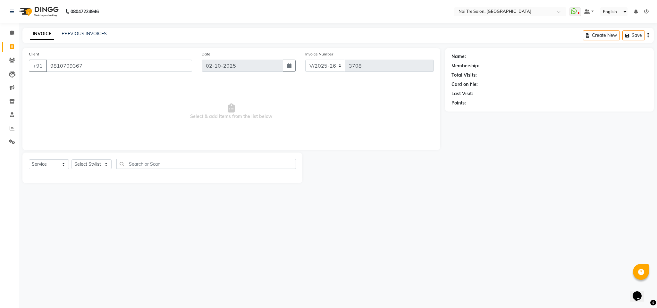
type input "9810709367"
select select "1: Object"
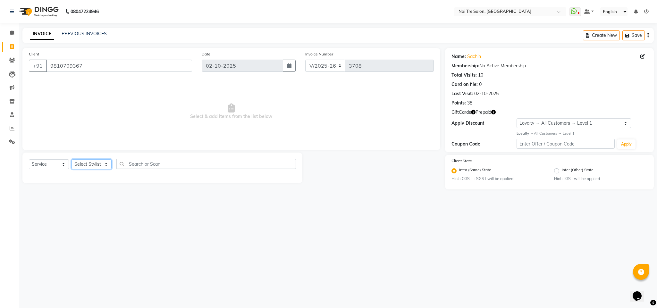
click at [103, 166] on select "Select Stylist Ajay Creative Stylist Anurag [PERSON_NAME] [PERSON_NAME] [PERSON…" at bounding box center [92, 164] width 40 height 10
select select "24528"
click at [72, 160] on select "Select Stylist Ajay Creative Stylist Anurag [PERSON_NAME] [PERSON_NAME] [PERSON…" at bounding box center [92, 164] width 40 height 10
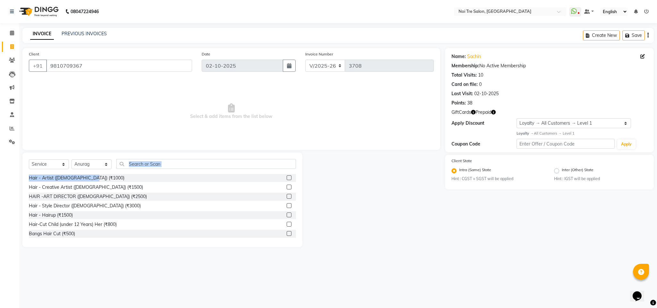
drag, startPoint x: 153, startPoint y: 174, endPoint x: 149, endPoint y: 169, distance: 7.3
click at [149, 169] on div "Select Service Product Membership Package Voucher Prepaid Gift Card Select Styl…" at bounding box center [162, 200] width 280 height 95
click at [149, 169] on input "text" at bounding box center [206, 164] width 180 height 10
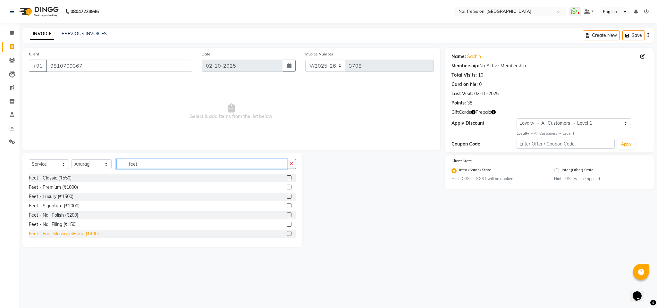
type input "feet"
click at [89, 237] on div "Feet - Foot Massgae\Hand (₹400)" at bounding box center [64, 234] width 70 height 7
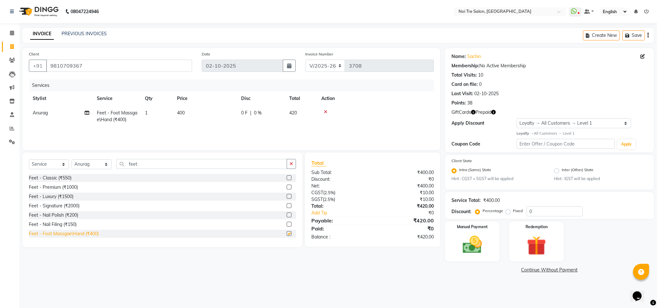
checkbox input "false"
click at [180, 111] on span "400" at bounding box center [181, 113] width 8 height 6
select select "24528"
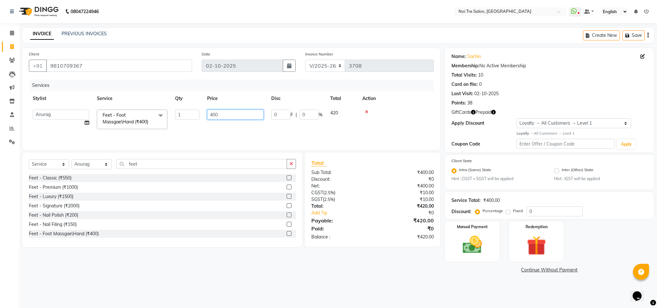
click at [211, 118] on input "400" at bounding box center [235, 115] width 56 height 10
type input "700"
click at [511, 239] on div "Redemption" at bounding box center [536, 242] width 57 height 42
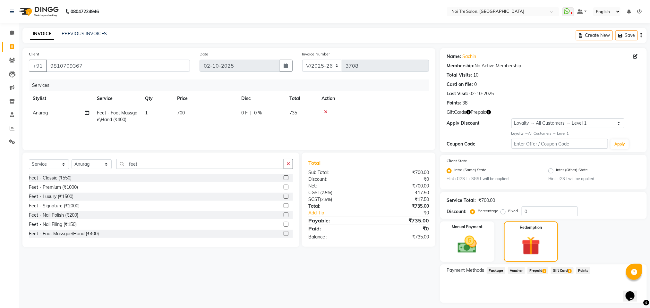
click at [540, 271] on span "Prepaid 1" at bounding box center [537, 270] width 21 height 7
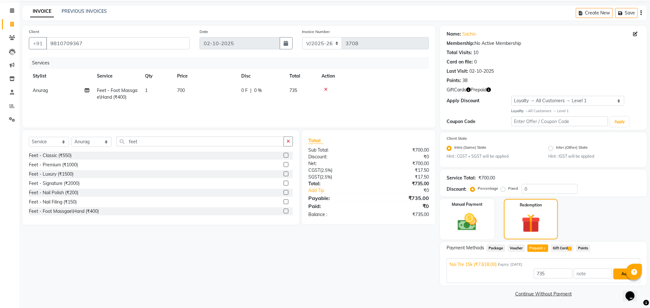
click at [620, 274] on button "Add" at bounding box center [624, 274] width 23 height 11
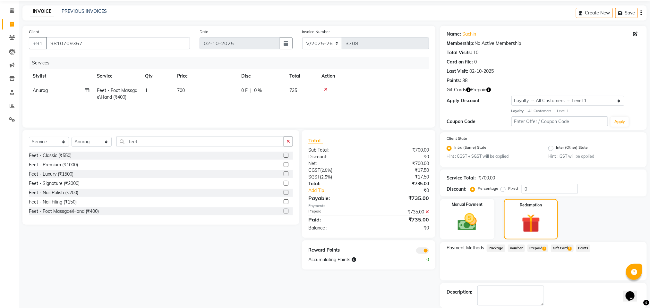
scroll to position [54, 0]
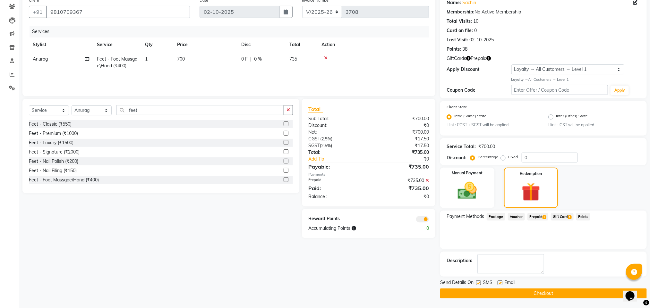
click at [552, 289] on button "Checkout" at bounding box center [543, 294] width 207 height 10
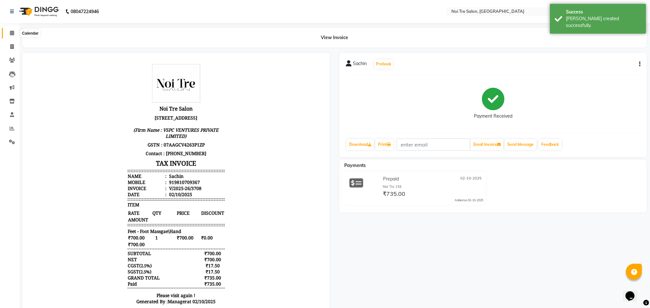
click at [9, 33] on span at bounding box center [11, 33] width 11 height 7
